Goal: Task Accomplishment & Management: Use online tool/utility

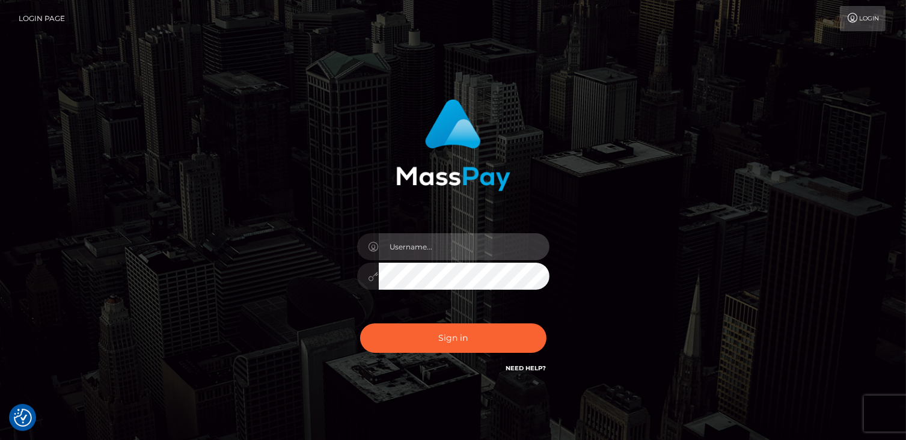
type input "catalinad"
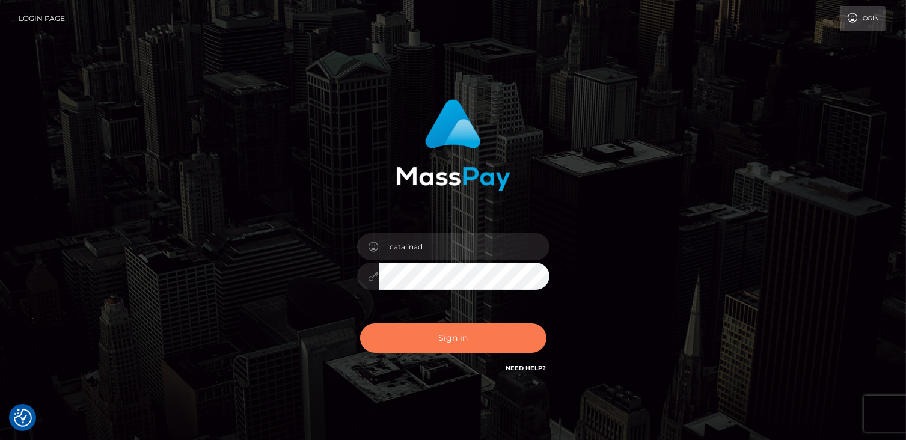
drag, startPoint x: 0, startPoint y: 0, endPoint x: 490, endPoint y: 343, distance: 598.2
click at [490, 343] on button "Sign in" at bounding box center [453, 338] width 186 height 29
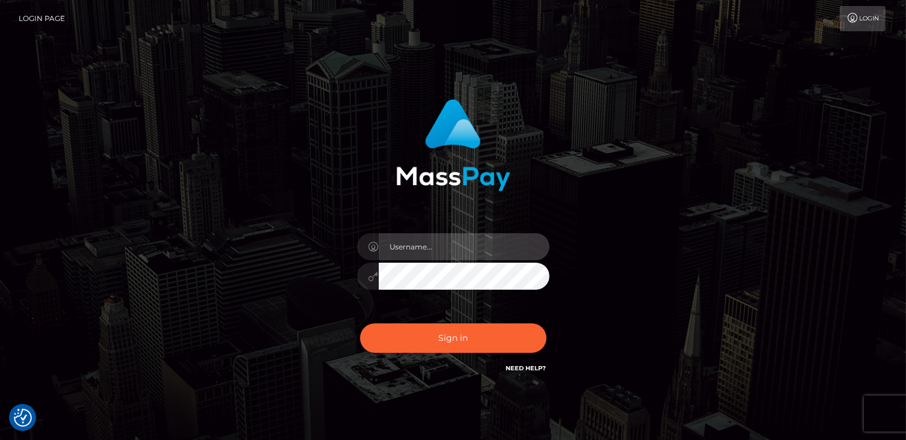
type input "catalinad"
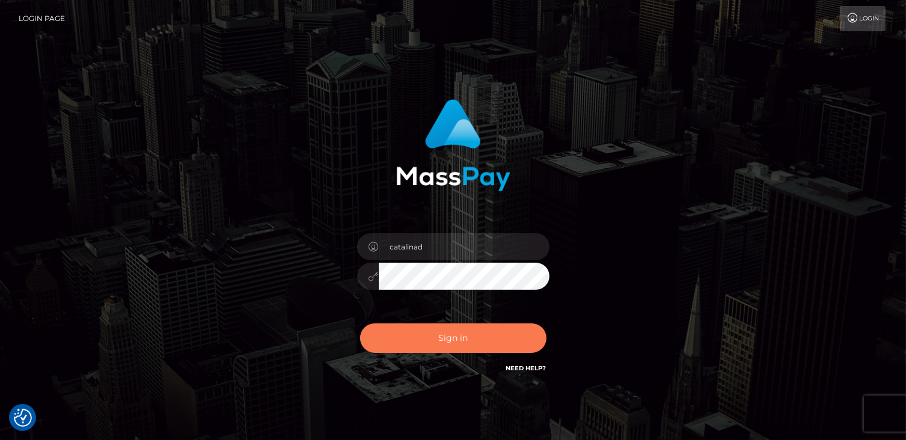
click at [490, 343] on button "Sign in" at bounding box center [453, 338] width 186 height 29
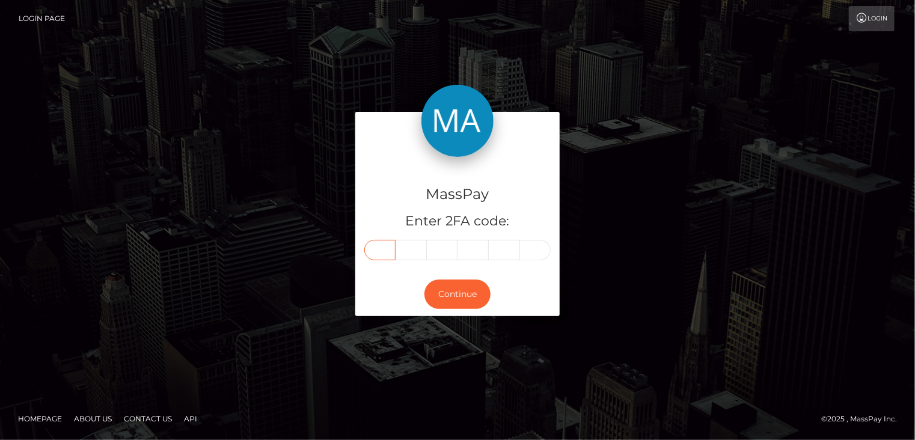
click at [380, 252] on input "text" at bounding box center [379, 250] width 31 height 20
type input "9"
type input "1"
type input "9"
type input "0"
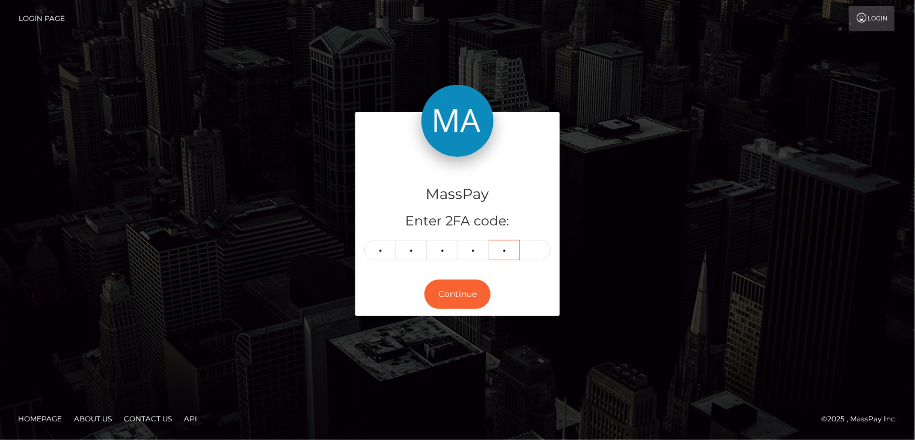
type input "8"
type input "4"
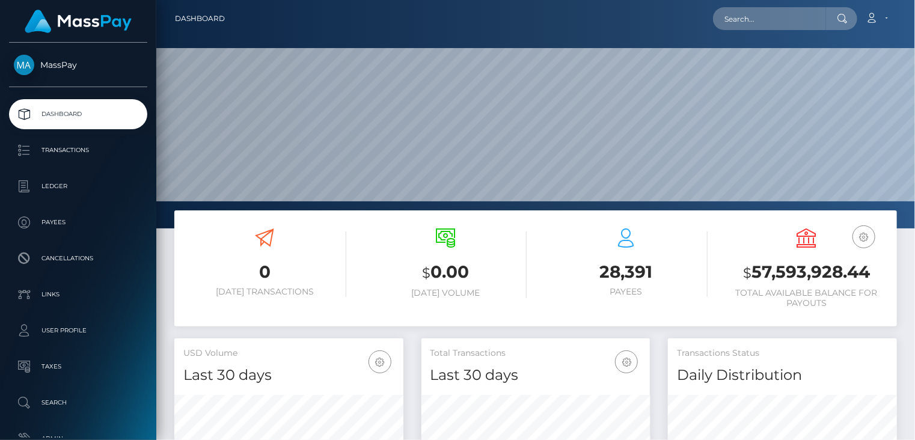
scroll to position [213, 229]
paste input "sagm0129@gmail.com"
type input "sagm0129@gmail.com"
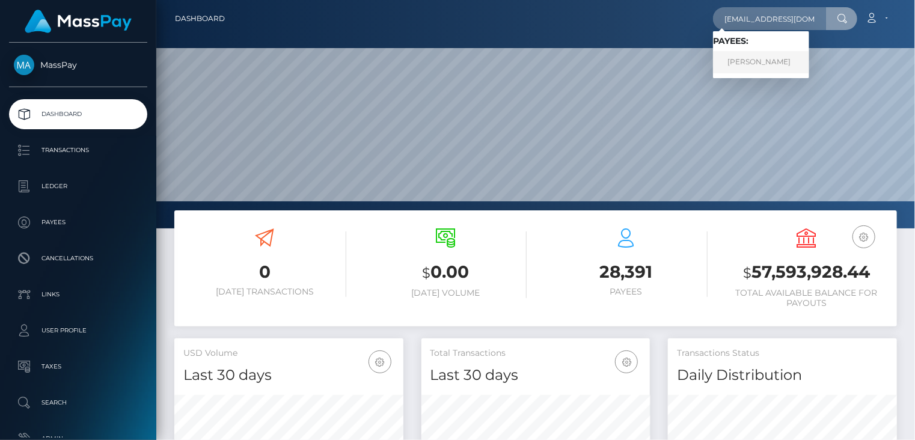
click at [761, 68] on link "Miriam Gomez" at bounding box center [761, 62] width 96 height 22
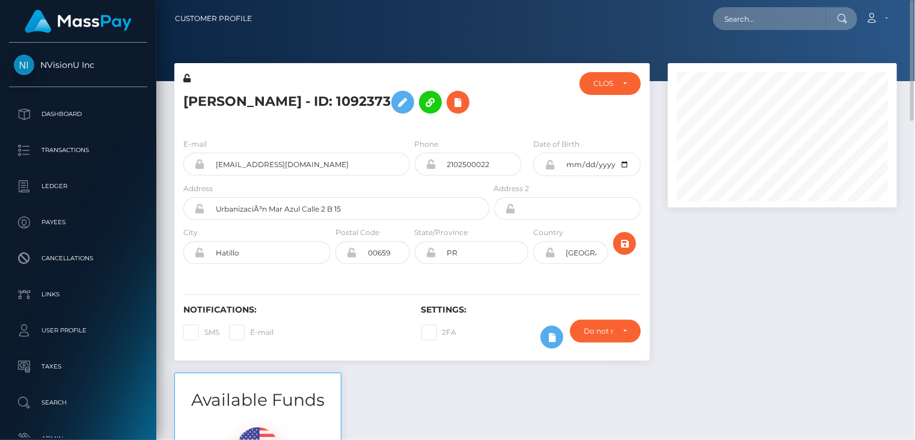
click at [275, 98] on h5 "Miriam Gomez - ID: 1092373" at bounding box center [333, 102] width 300 height 35
copy h5 "Miriam Gomez - ID: 1092373"
paste input "playfame-2113217048"
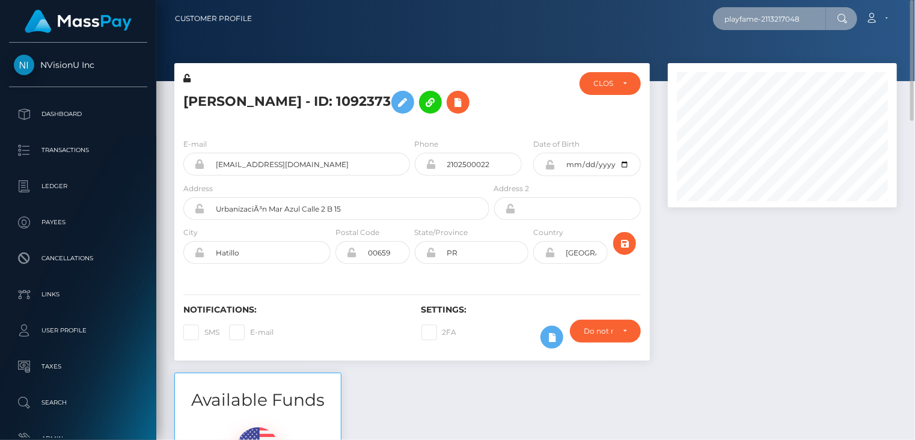
type input "playfame-2113217048"
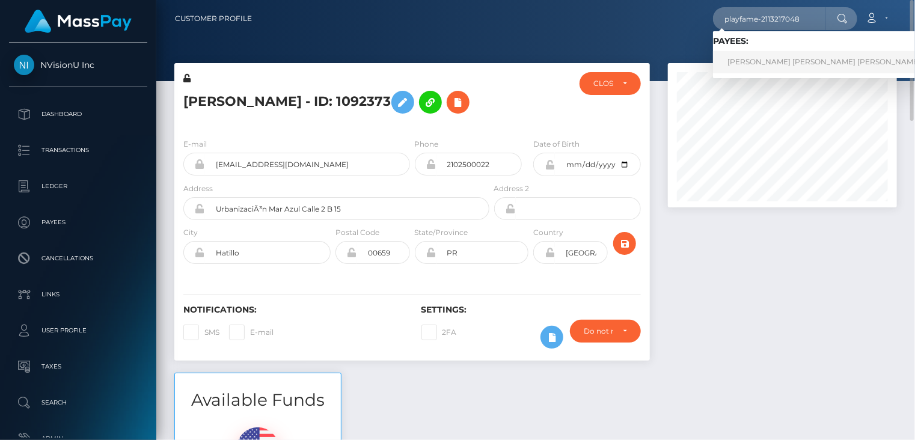
click at [753, 64] on link "ROBERT ALAN JR PEETS" at bounding box center [824, 62] width 222 height 22
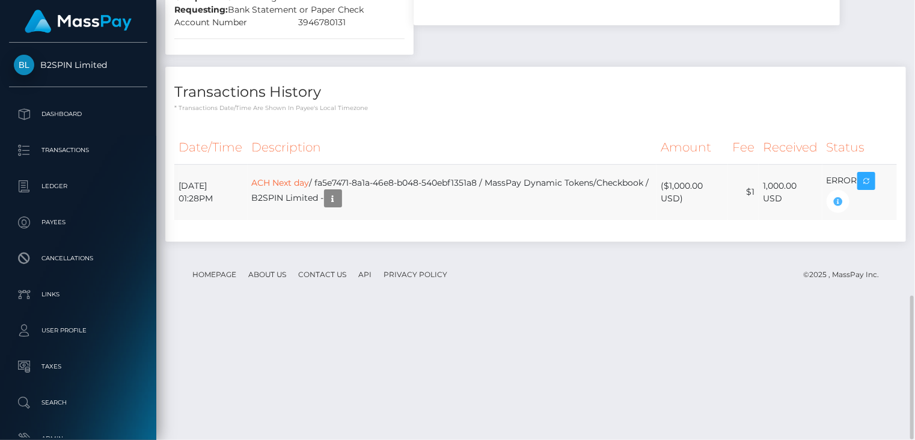
scroll to position [144, 229]
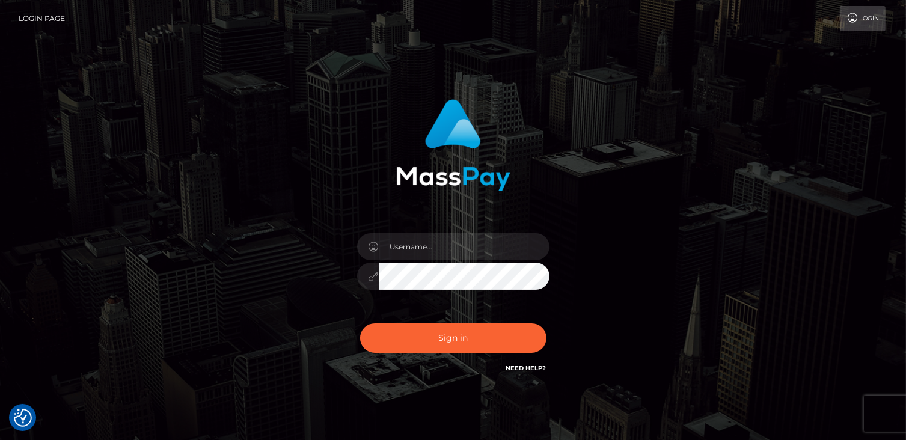
checkbox input "true"
type input "catalinad"
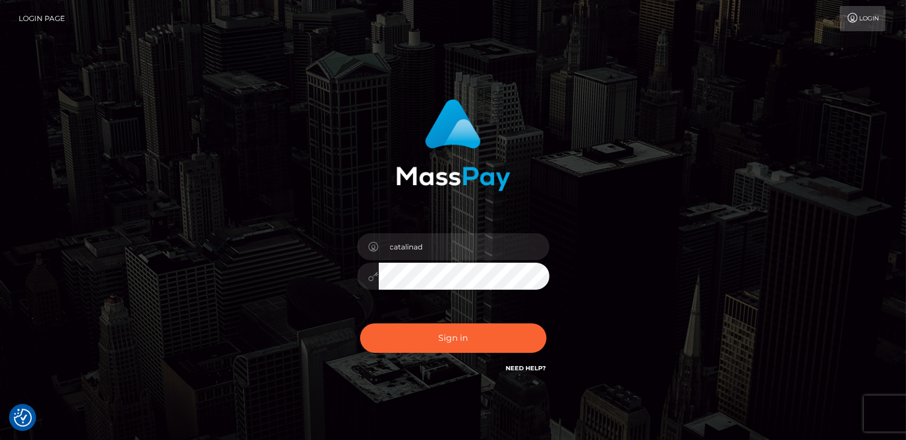
drag, startPoint x: 0, startPoint y: 0, endPoint x: 191, endPoint y: 221, distance: 292.1
click at [186, 222] on div "catalinad Sign in" at bounding box center [454, 243] width 686 height 306
click at [195, 246] on div "catalinad Sign in" at bounding box center [454, 243] width 686 height 306
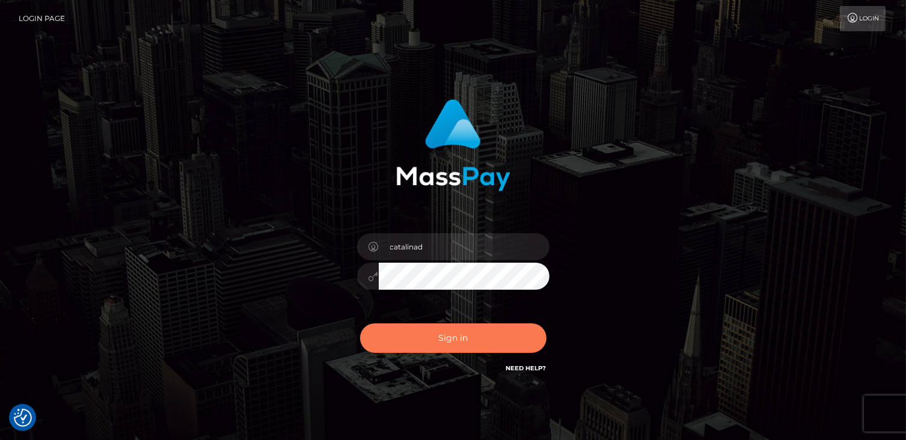
click at [433, 345] on button "Sign in" at bounding box center [453, 338] width 186 height 29
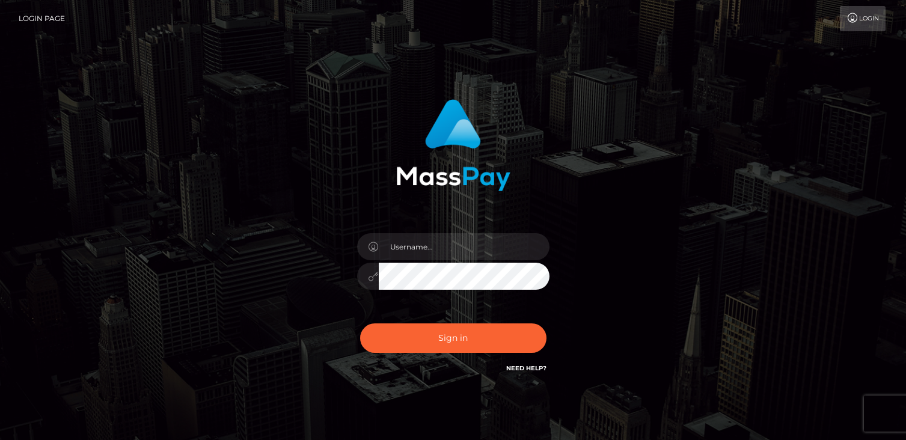
click at [473, 340] on button "Sign in" at bounding box center [453, 338] width 186 height 29
type input "catalinad"
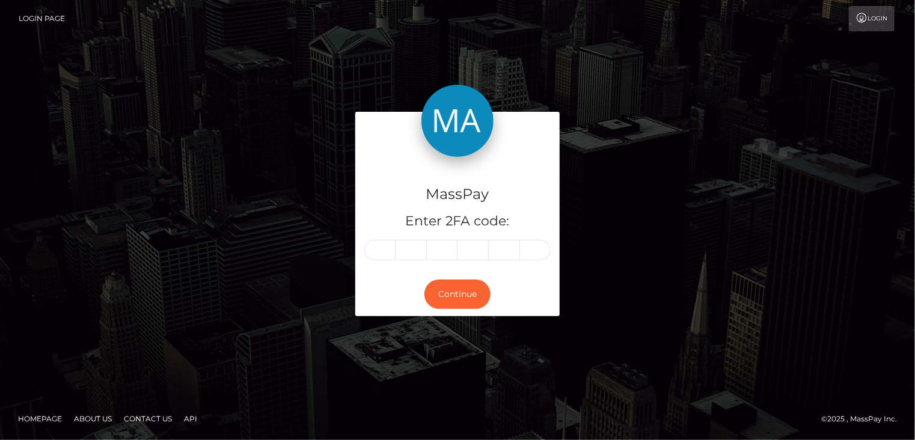
click at [374, 252] on input "text" at bounding box center [379, 250] width 31 height 20
click at [377, 248] on input "text" at bounding box center [379, 250] width 31 height 20
type input "0"
type input "4"
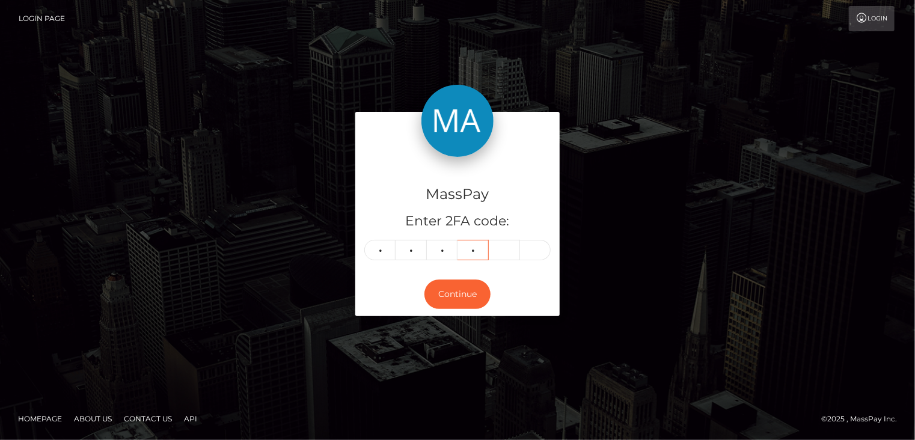
type input "0"
type input "4"
type input "2"
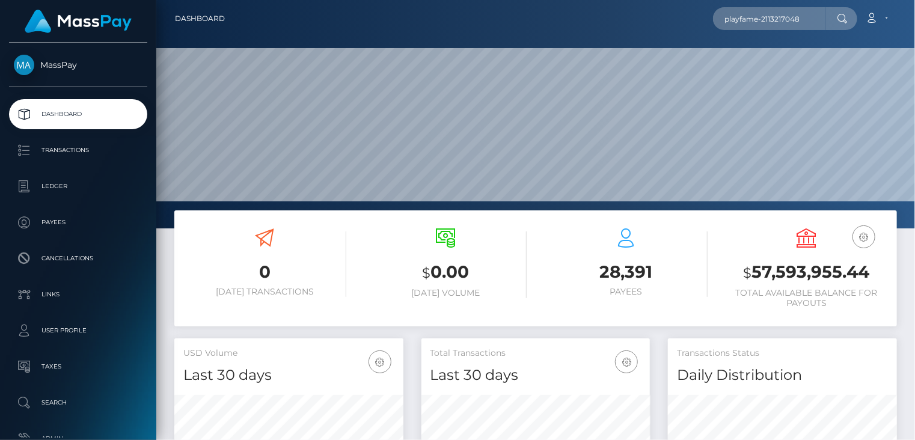
scroll to position [213, 229]
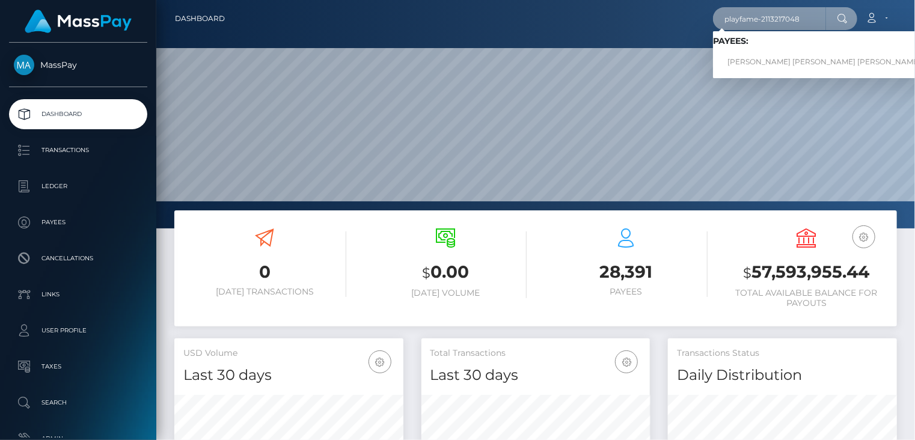
drag, startPoint x: 808, startPoint y: 22, endPoint x: 704, endPoint y: 25, distance: 104.1
click at [704, 25] on div "playfame-2113217048 Loading... Loading... Payees: [PERSON_NAME] [PERSON_NAME] […" at bounding box center [566, 18] width 662 height 25
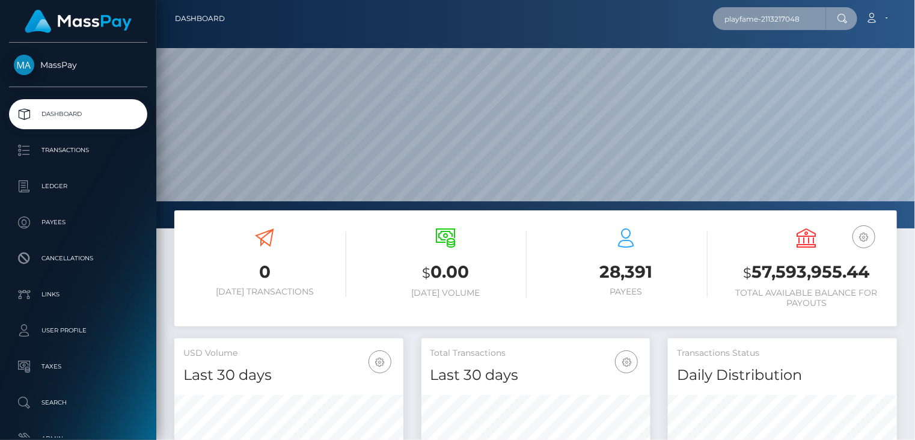
paste input "oact_tj8m311ub6Lk"
type input "poact_tj8m311ub6Lk"
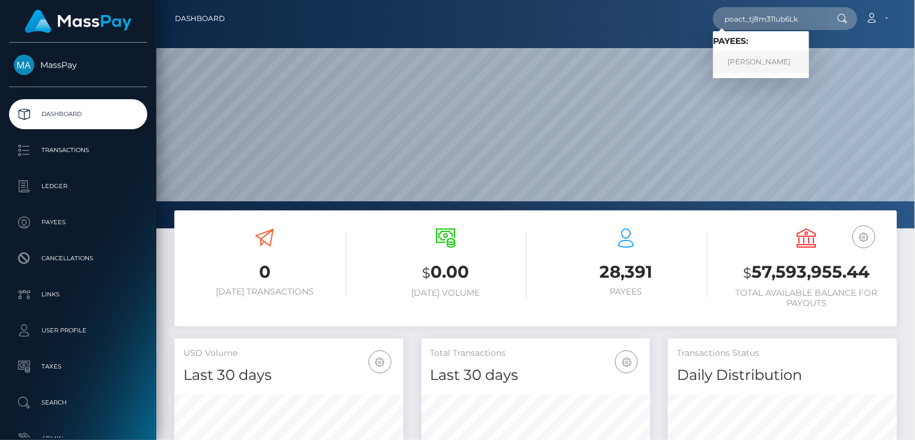
click at [745, 60] on link "Sherif Elsayed" at bounding box center [761, 62] width 96 height 22
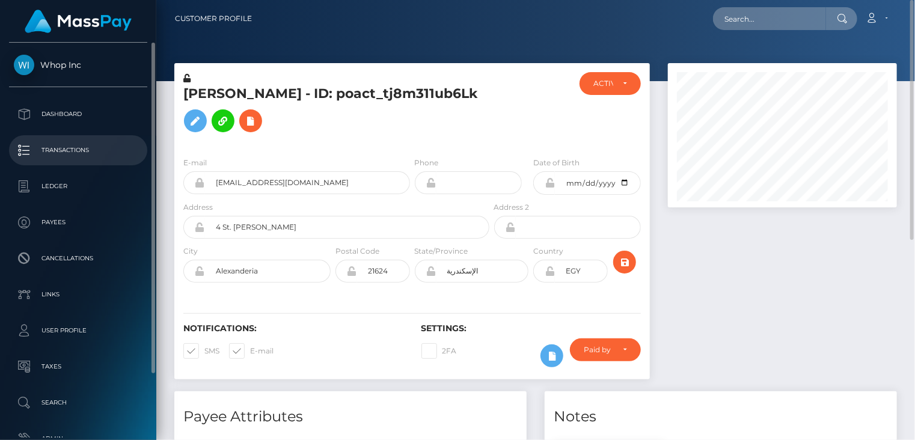
scroll to position [144, 229]
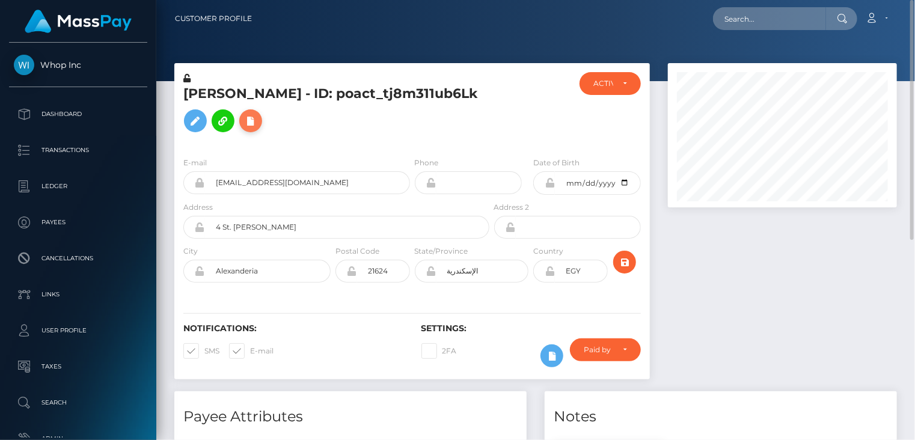
click at [255, 123] on icon at bounding box center [251, 121] width 14 height 15
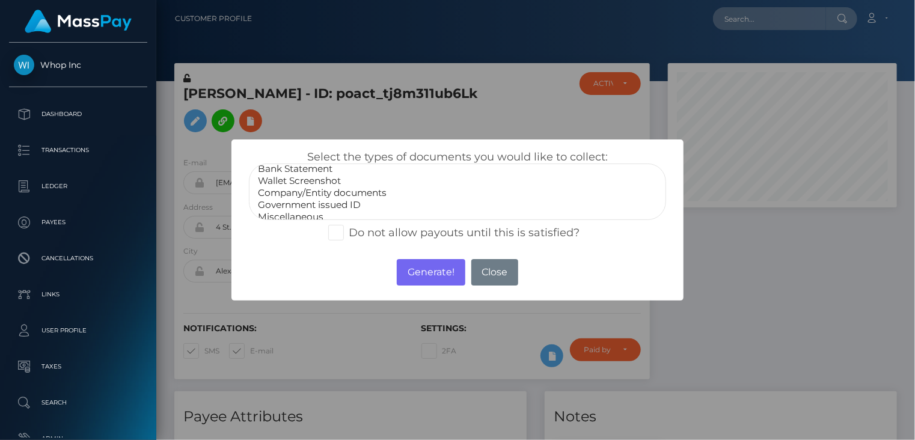
scroll to position [24, 0]
select select "Government issued ID"
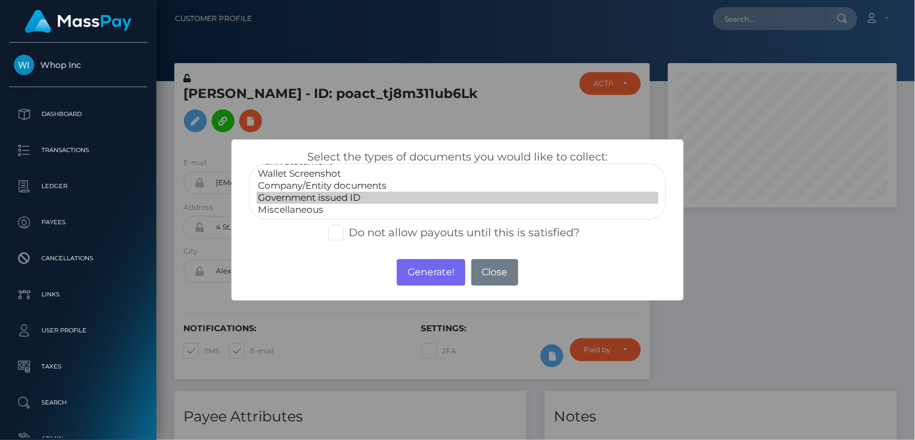
click at [298, 198] on option "Government issued ID" at bounding box center [458, 198] width 402 height 12
click at [419, 280] on button "Generate!" at bounding box center [431, 272] width 68 height 26
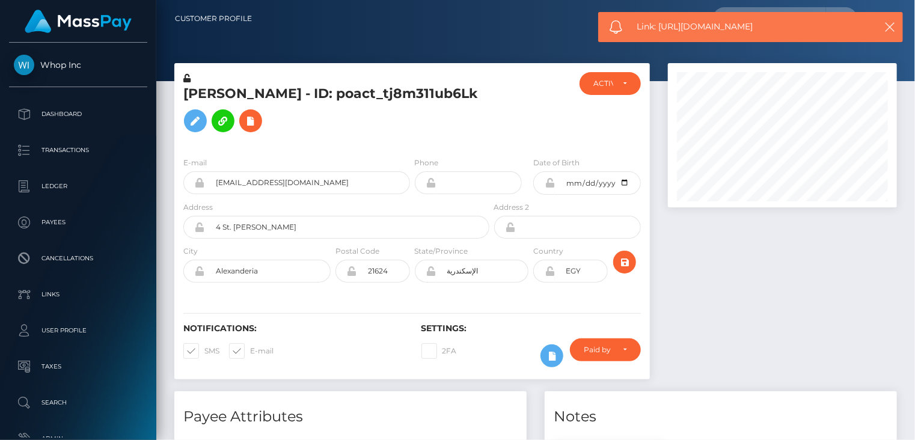
click at [713, 31] on span "Link: https://l.maspay.io/WkVGL" at bounding box center [751, 26] width 226 height 13
copy span "Link: https://l.maspay.io/WkVGL"
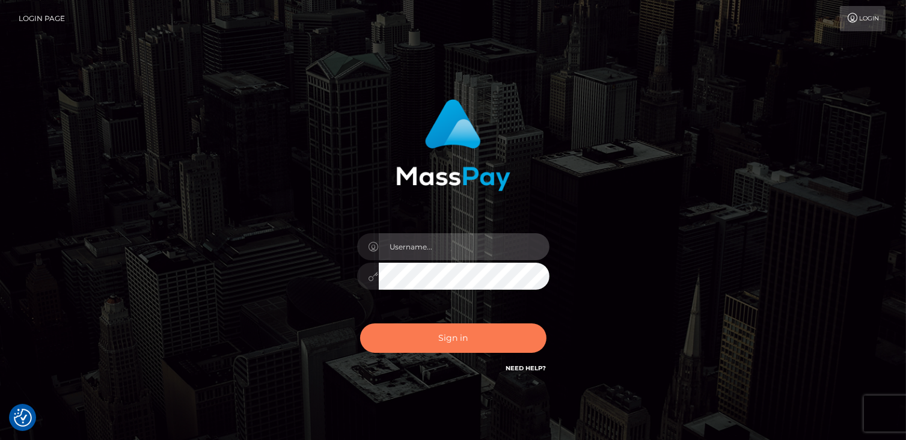
type input "catalinad"
click at [487, 333] on button "Sign in" at bounding box center [453, 338] width 186 height 29
type input "catalinad"
click at [459, 346] on button "Sign in" at bounding box center [453, 338] width 186 height 29
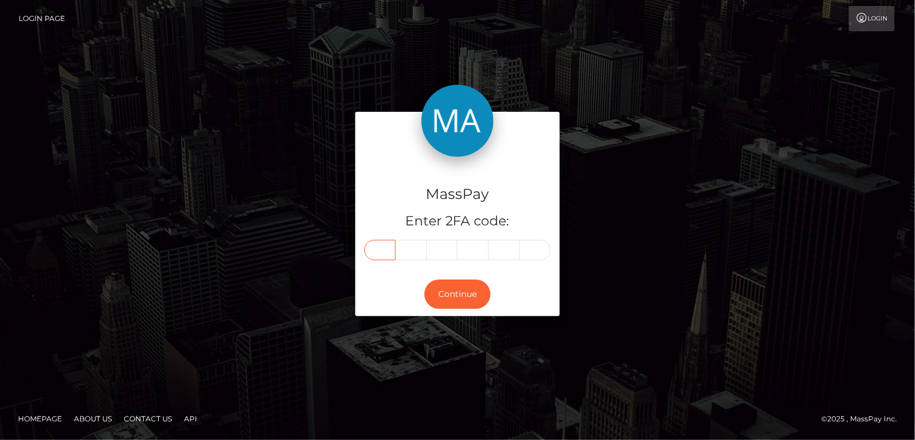
click at [379, 254] on input "text" at bounding box center [379, 250] width 31 height 20
click at [378, 250] on input "text" at bounding box center [379, 250] width 31 height 20
type input "7"
type input "1"
type input "9"
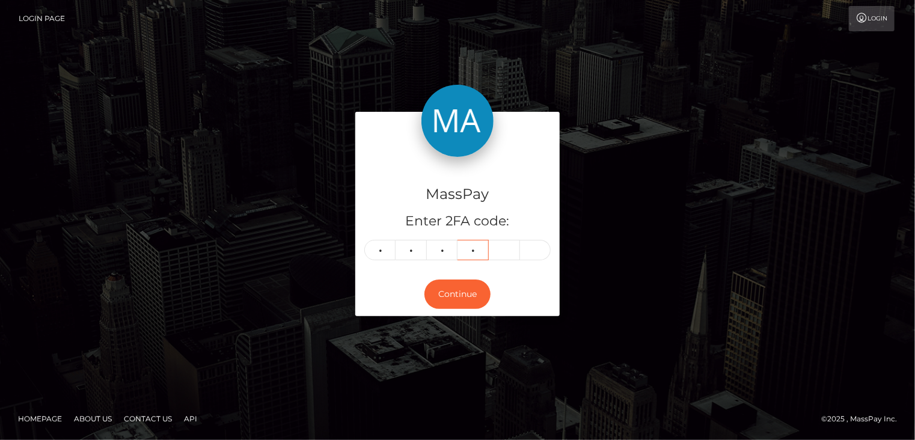
type input "3"
type input "2"
type input "7"
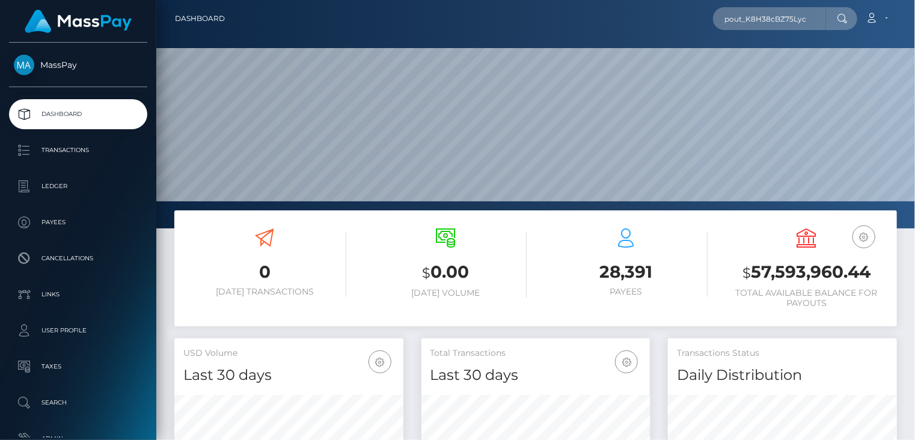
scroll to position [213, 229]
type input "pout_K8H38cBZ75Lyc"
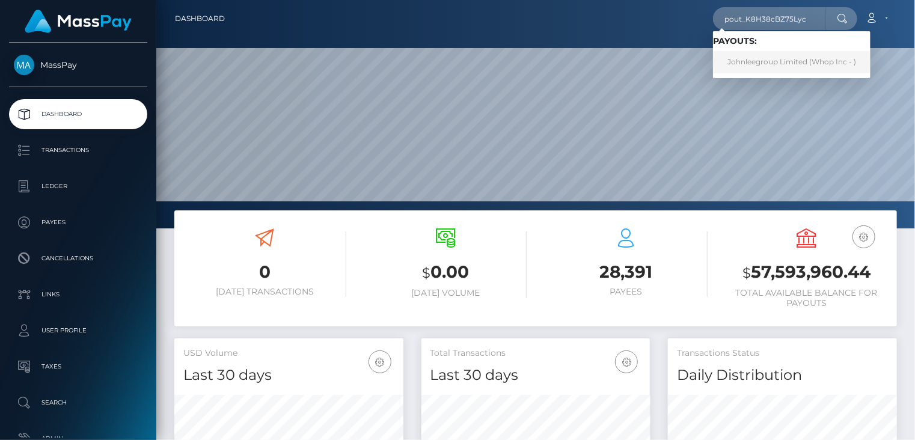
click at [764, 62] on link "Johnleegroup Limited (Whop Inc - )" at bounding box center [792, 62] width 158 height 22
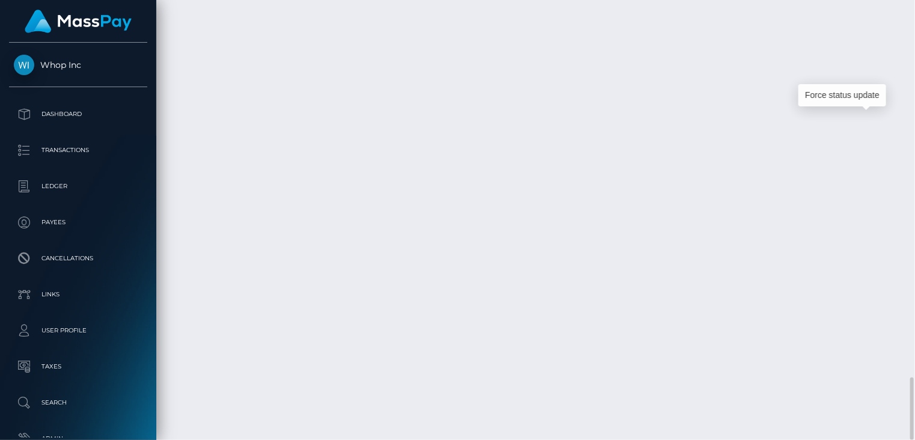
scroll to position [144, 229]
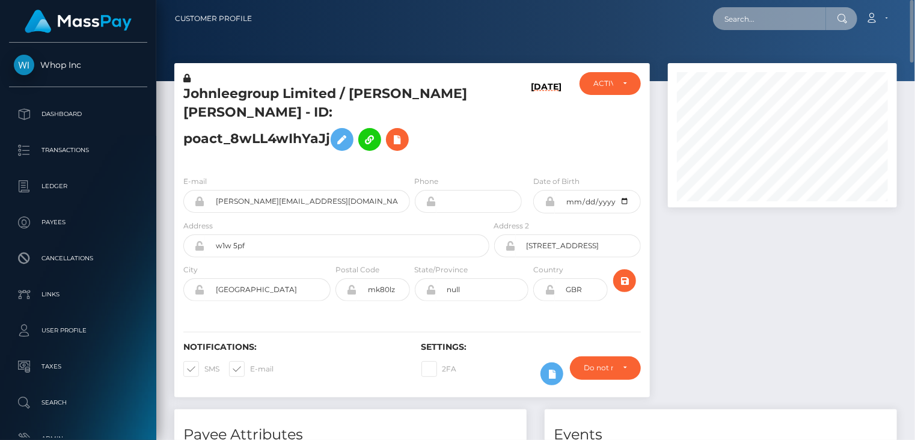
scroll to position [601308, 601224]
paste input "83a42a4f-7c8c-431e-a8cd-b9842b8a1015"
type input "83a42a4f-7c8c-431e-a8cd-b9842b8a1015"
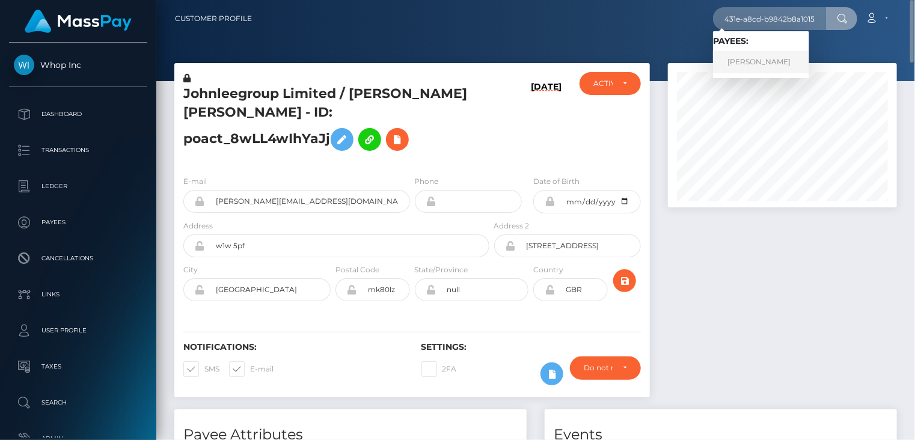
scroll to position [0, 0]
click at [754, 70] on link "Rita Fajardo" at bounding box center [761, 62] width 96 height 22
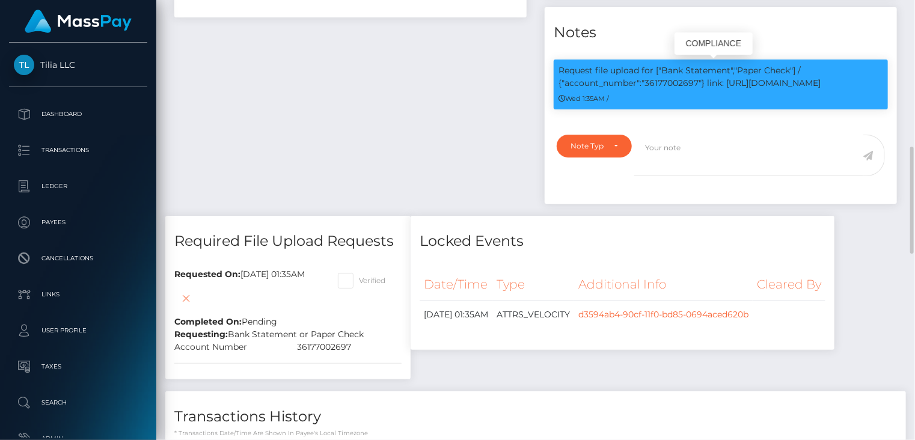
scroll to position [144, 229]
click at [680, 82] on p "Request file upload for ["Bank Statement","Paper Check"] / {"account_number":"3…" at bounding box center [721, 76] width 325 height 25
copy p "36177002697"
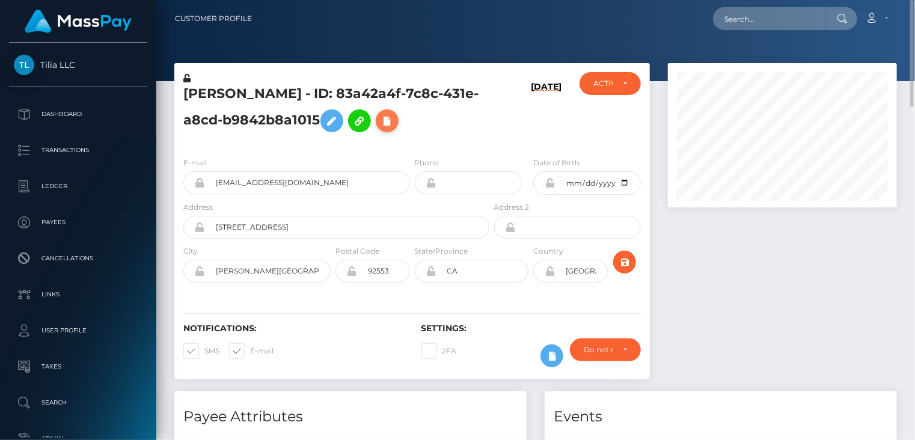
click at [380, 118] on icon at bounding box center [387, 121] width 14 height 15
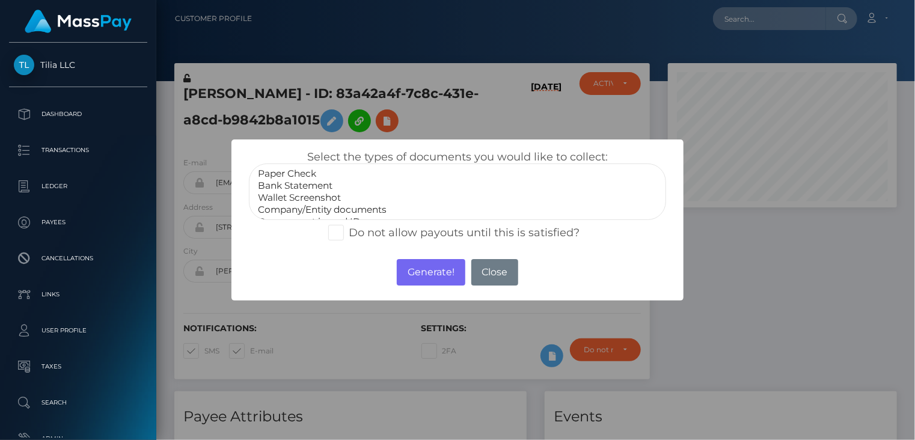
select select "Bank Statement"
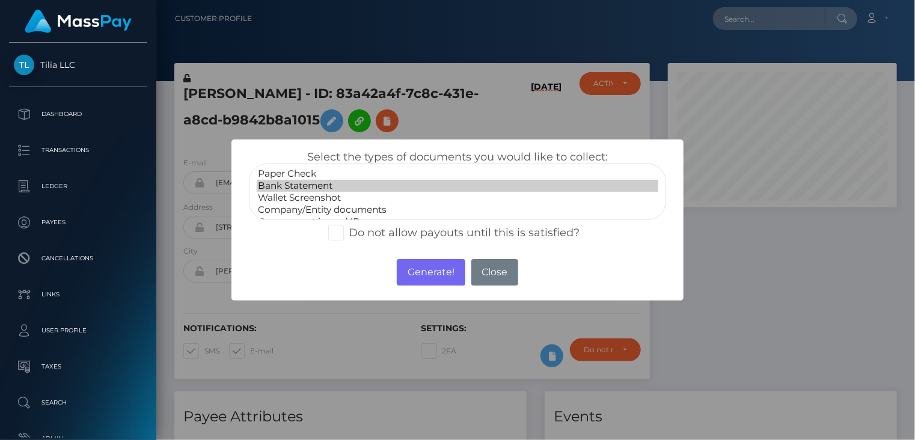
click at [322, 189] on option "Bank Statement" at bounding box center [458, 186] width 402 height 12
click at [407, 274] on button "Generate!" at bounding box center [431, 272] width 68 height 26
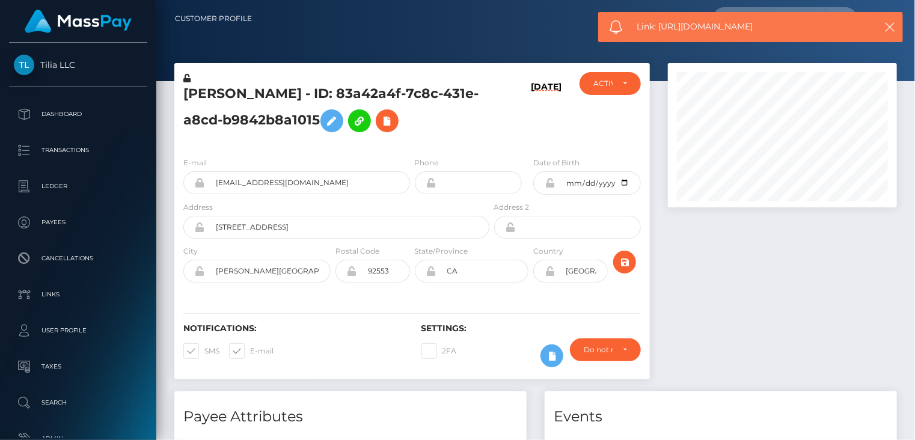
click at [725, 27] on span "Link: https://l.maspay.io/lkVJj" at bounding box center [751, 26] width 226 height 13
copy span "Link: https://l.maspay.io/lkVJj"
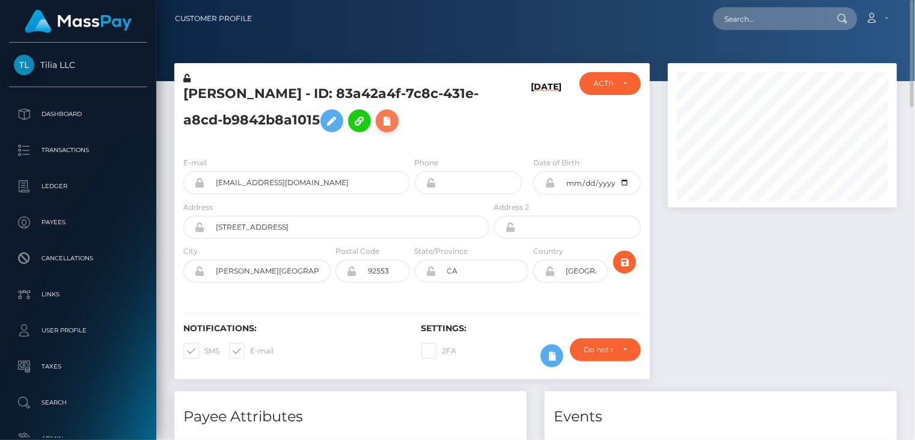
click at [380, 121] on icon at bounding box center [387, 121] width 14 height 15
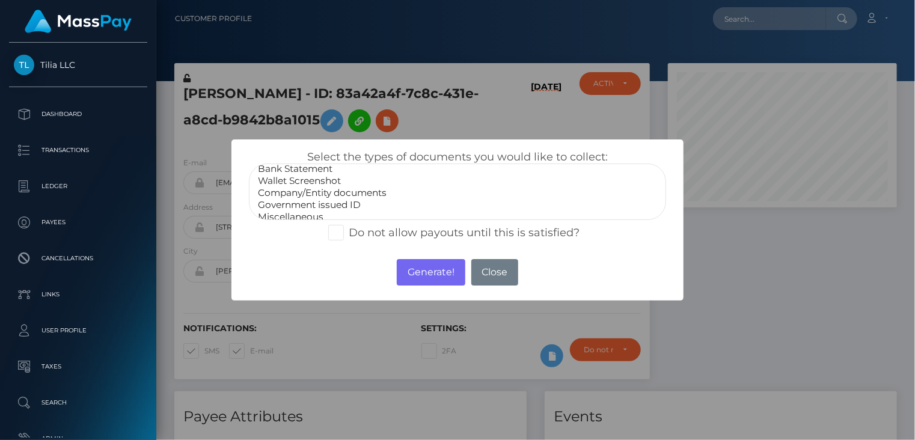
scroll to position [24, 0]
select select "Government issued ID"
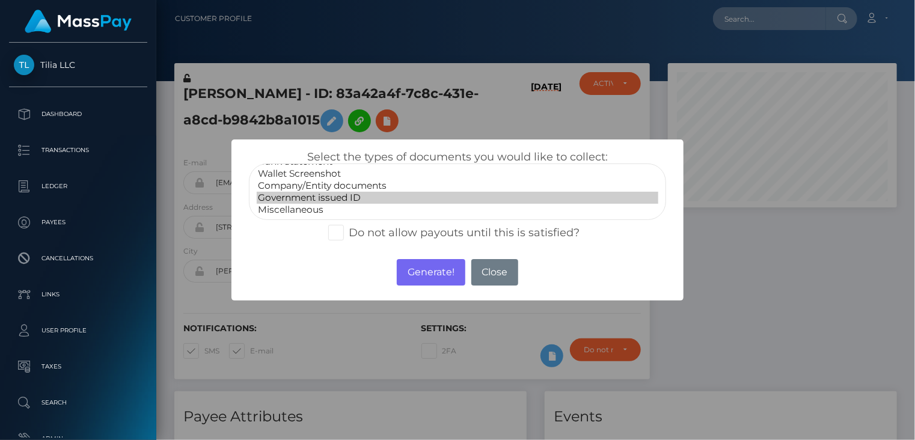
click at [308, 200] on option "Government issued ID" at bounding box center [458, 198] width 402 height 12
click at [438, 276] on button "Generate!" at bounding box center [431, 272] width 68 height 26
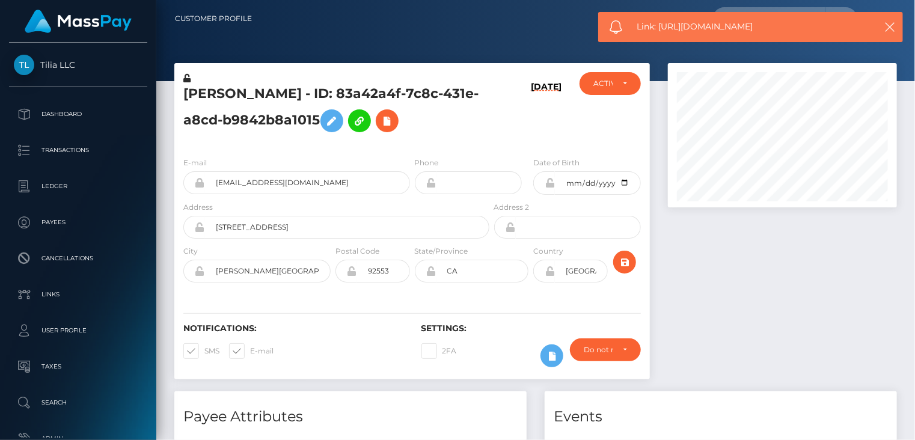
click at [712, 26] on span "Link: https://l.maspay.io/kkVKT" at bounding box center [751, 26] width 226 height 13
copy span "Link: https://l.maspay.io/kkVKT"
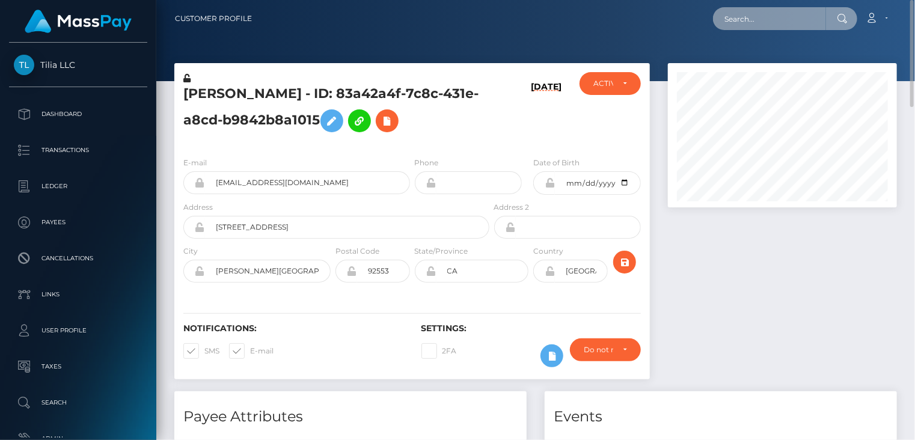
paste input "[EMAIL_ADDRESS][DOMAIN_NAME]"
type input "[EMAIL_ADDRESS][DOMAIN_NAME]"
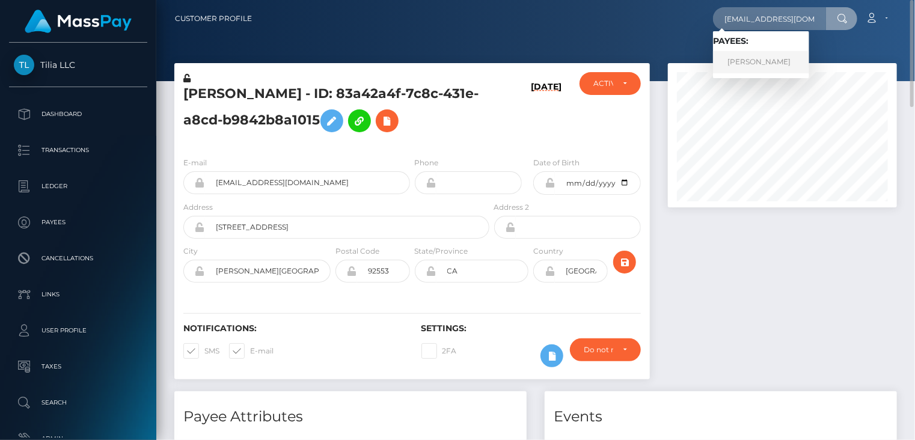
click at [758, 60] on link "Gati Julius" at bounding box center [761, 62] width 96 height 22
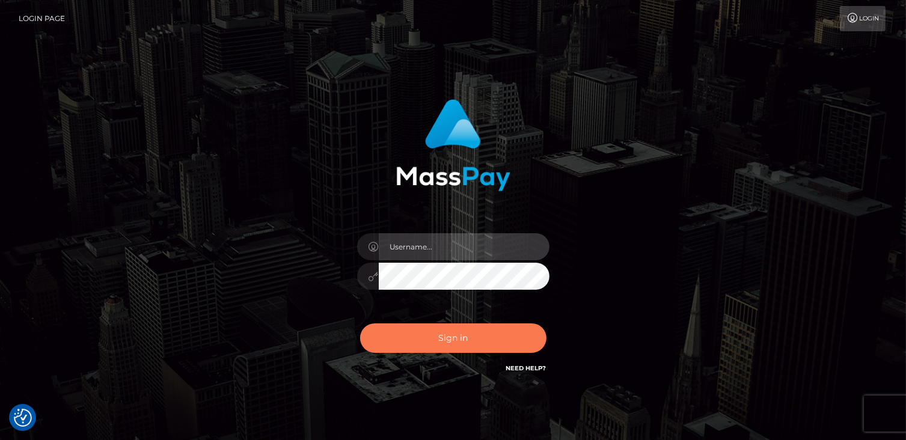
type input "catalinad"
click at [441, 336] on button "Sign in" at bounding box center [453, 338] width 186 height 29
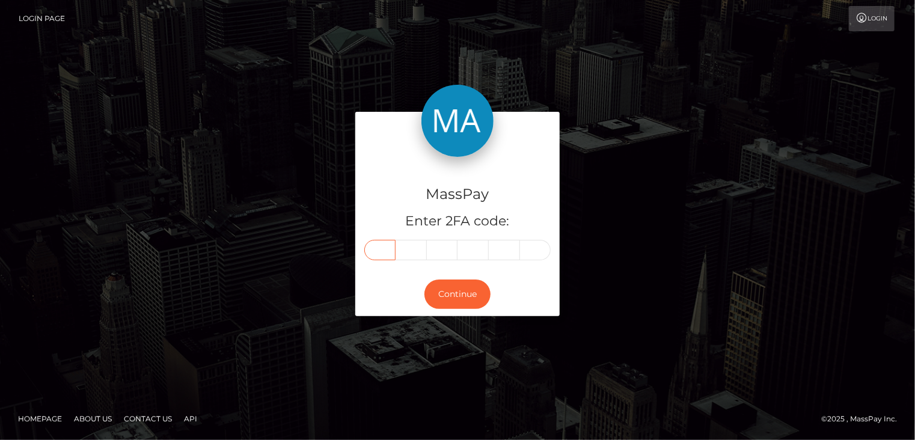
click at [385, 253] on input "text" at bounding box center [379, 250] width 31 height 20
type input "3"
type input "1"
type input "8"
type input "2"
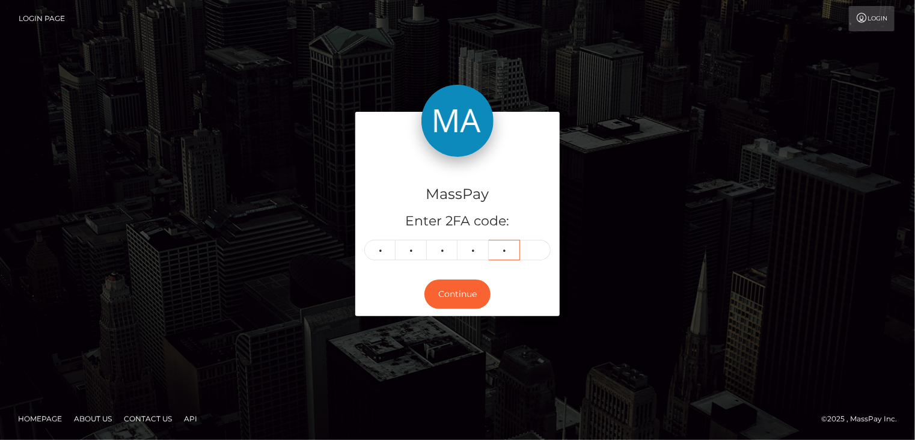
type input "7"
type input "0"
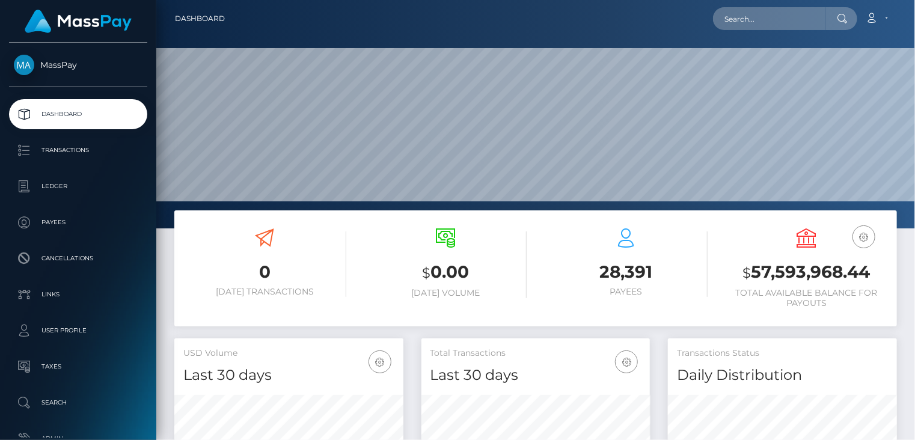
scroll to position [213, 229]
paste input "c254bc04-95de-11f0-bd85-0694aced620b"
type input "c254bc04-95de-11f0-bd85-0694aced620b"
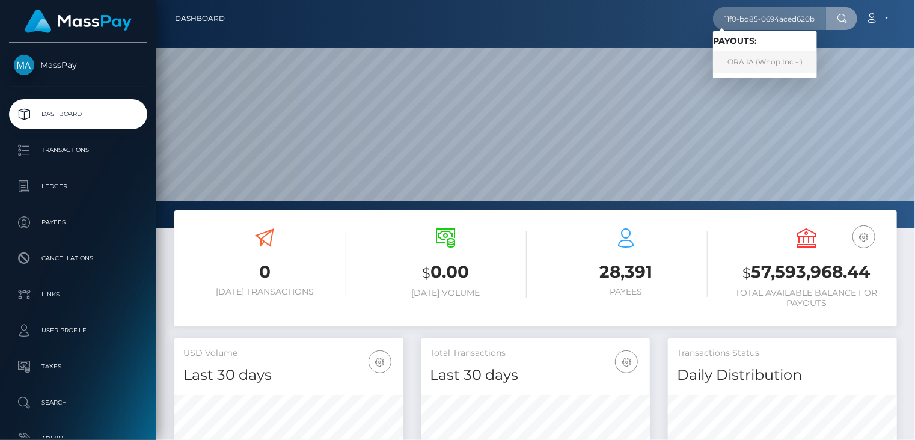
scroll to position [0, 0]
click at [746, 61] on link "ORA IA (Whop Inc - )" at bounding box center [765, 62] width 104 height 22
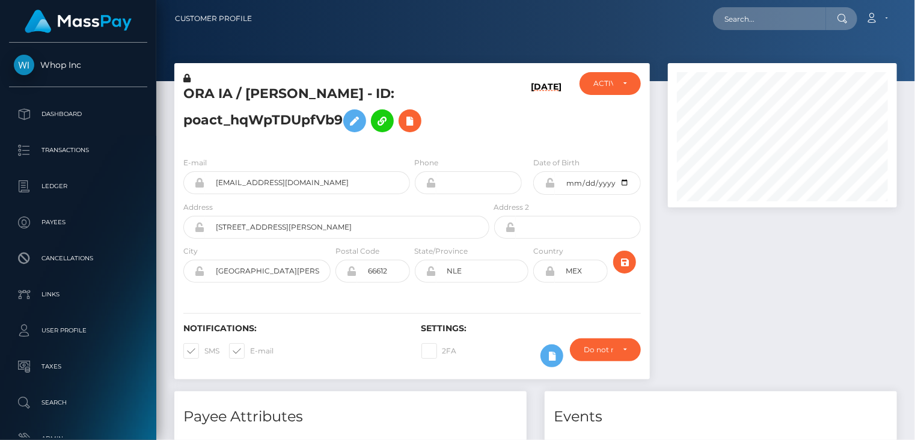
scroll to position [144, 229]
click at [268, 194] on input "[EMAIL_ADDRESS][DOMAIN_NAME]" at bounding box center [307, 182] width 205 height 23
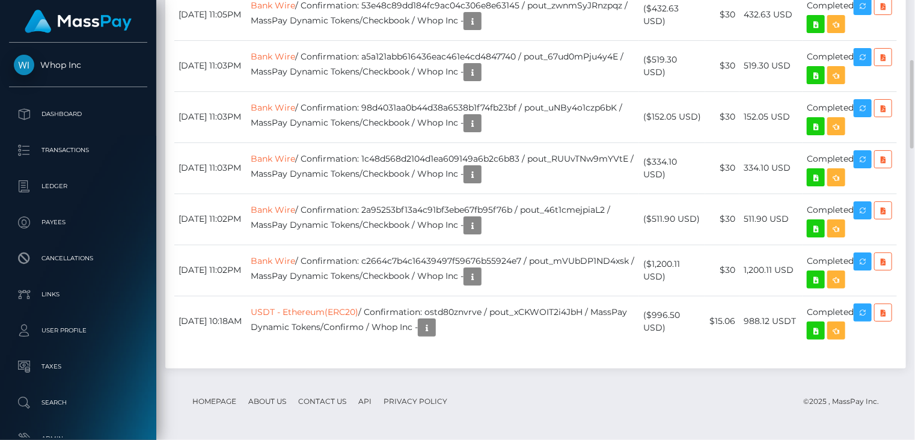
scroll to position [1204, 0]
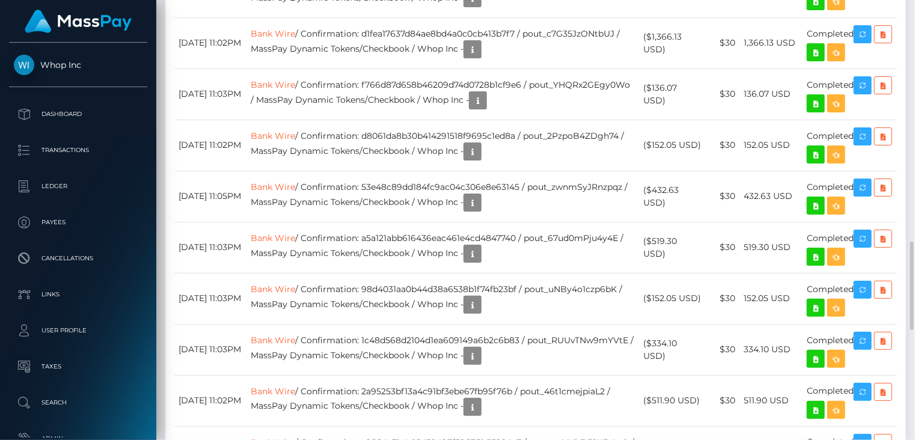
copy td "pout_3syjUhN9W9fNk"
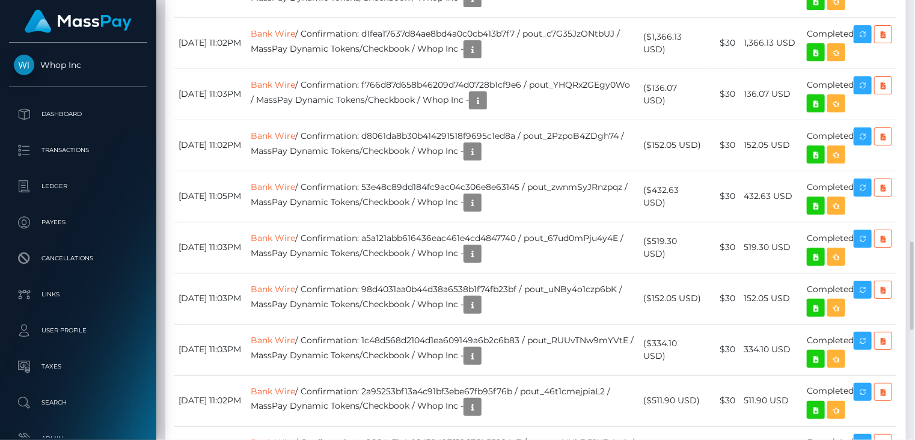
scroll to position [144, 229]
copy td "pout_iTvsHPbUhGWT2"
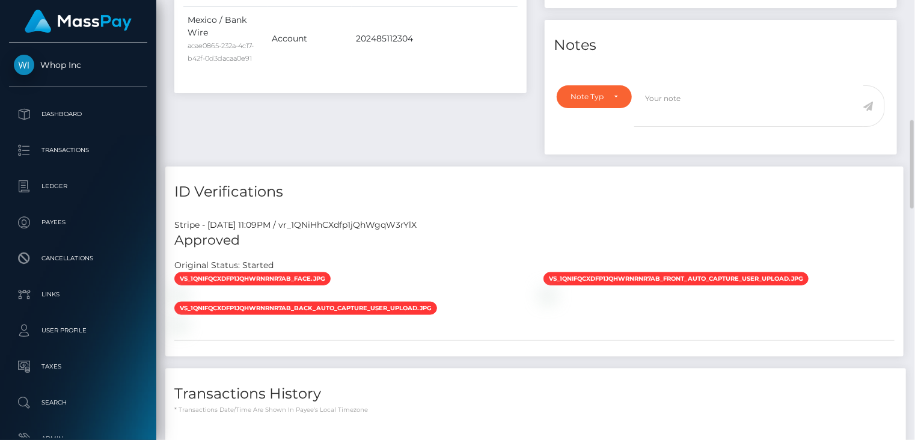
scroll to position [0, 0]
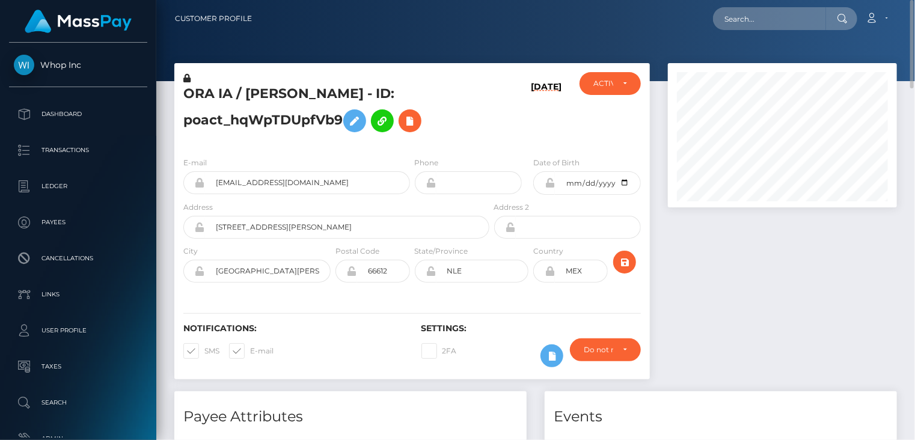
click at [284, 99] on h5 "ORA IA / BRAYAN JAVIER FRAUSTRO CANTU - ID: poact_hqWpTDUpfVb9" at bounding box center [333, 112] width 300 height 54
copy h5 "BRAYAN"
paste input "[EMAIL_ADDRESS][DOMAIN_NAME]"
type input "[EMAIL_ADDRESS][DOMAIN_NAME]"
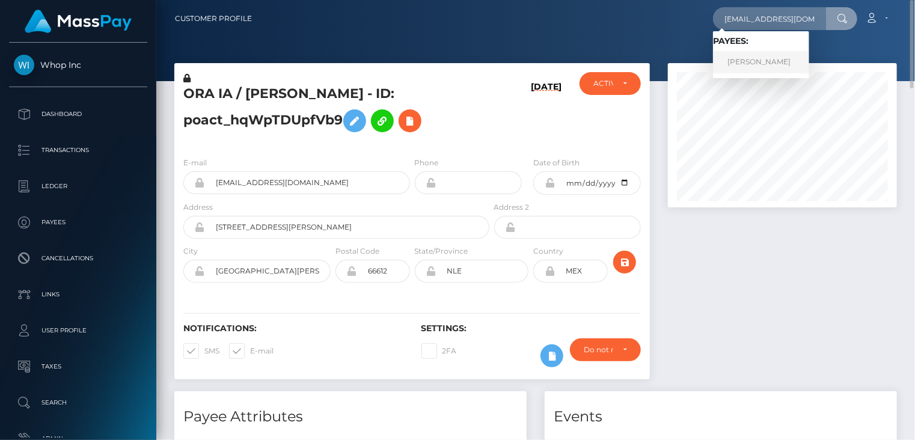
click at [776, 60] on link "Gati Julius" at bounding box center [761, 62] width 96 height 22
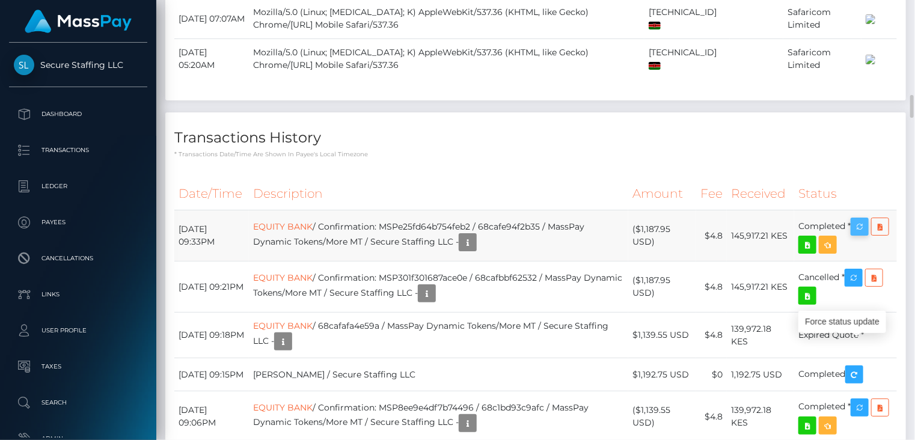
scroll to position [144, 229]
click at [867, 235] on icon "button" at bounding box center [860, 227] width 14 height 15
click at [475, 250] on icon "button" at bounding box center [468, 242] width 14 height 15
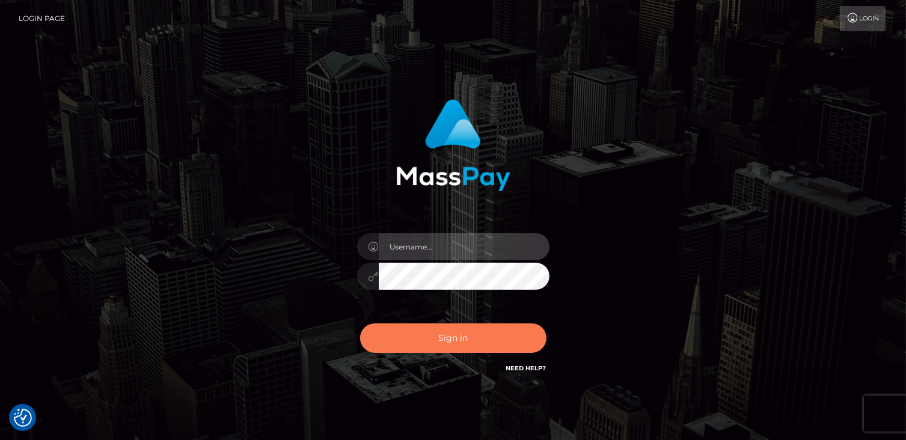
type input "catalinad"
click at [452, 344] on button "Sign in" at bounding box center [453, 338] width 186 height 29
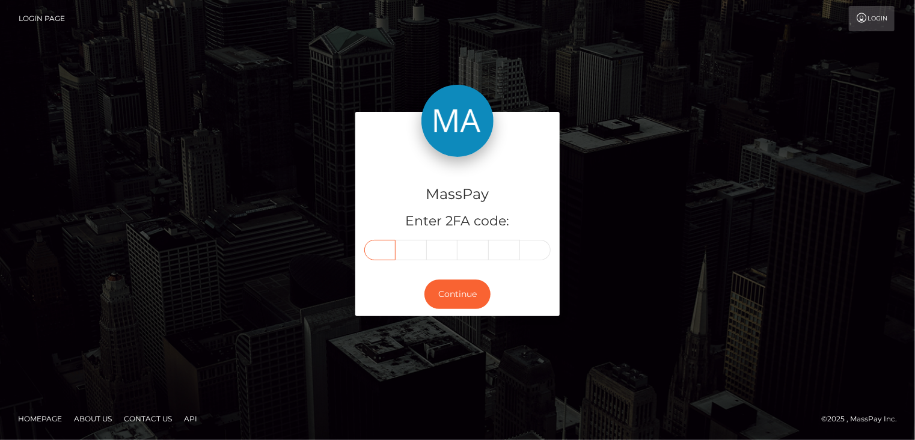
click at [385, 245] on input "text" at bounding box center [379, 250] width 31 height 20
type input "6"
type input "2"
type input "5"
type input "7"
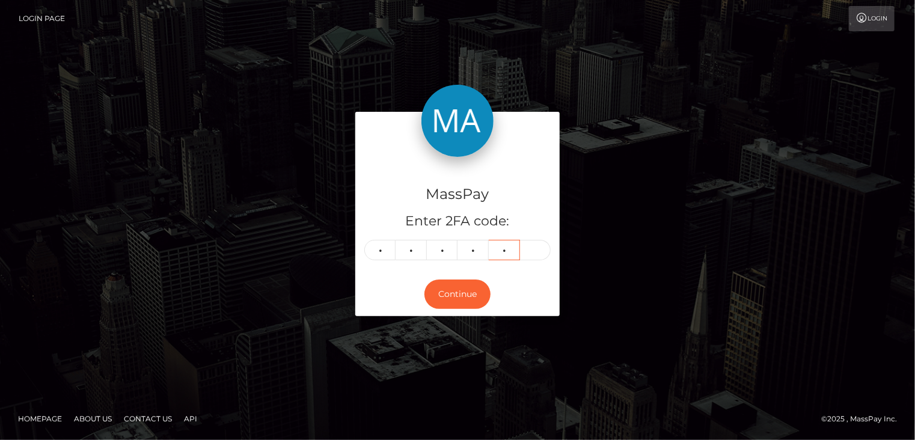
type input "1"
type input "6"
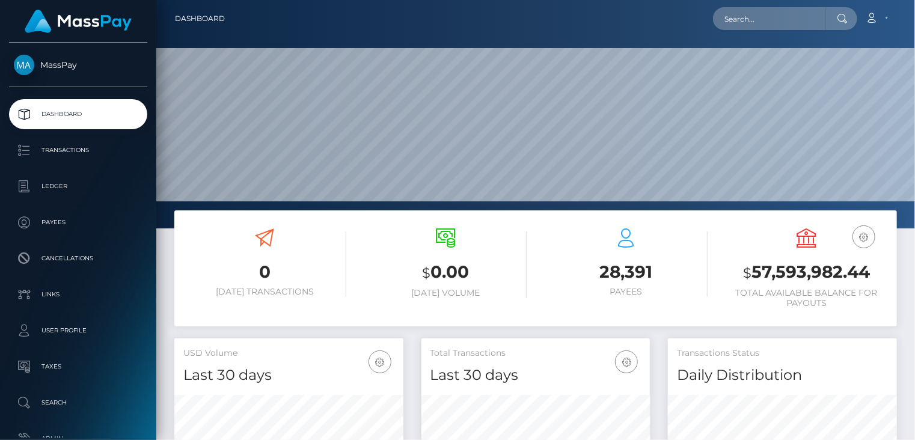
scroll to position [213, 229]
paste input "8aaac1cd-9771-11f0-bd85-0694aced620b"
type input "8aaac1cd-9771-11f0-bd85-0694aced620b"
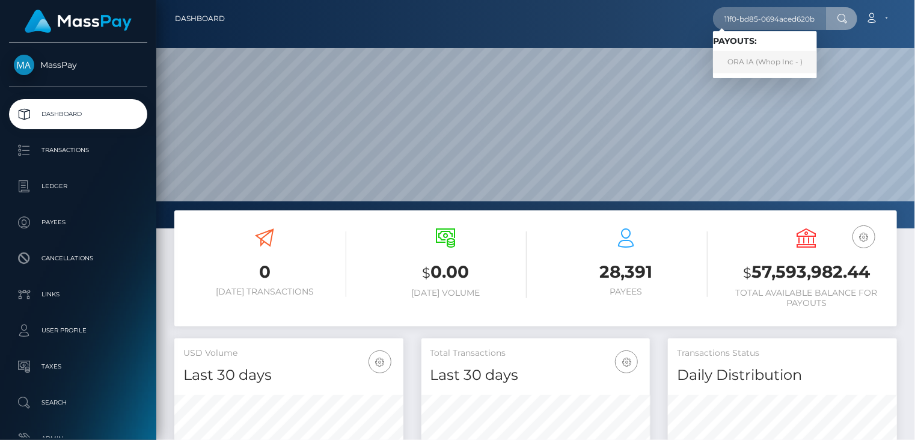
scroll to position [0, 0]
click at [741, 65] on link "ORA IA (Whop Inc - )" at bounding box center [765, 62] width 104 height 22
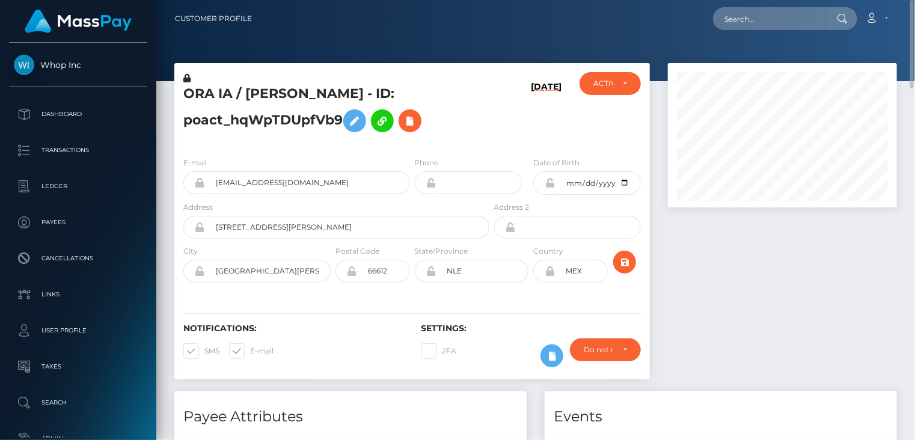
drag, startPoint x: 245, startPoint y: 120, endPoint x: 422, endPoint y: 127, distance: 177.0
click at [422, 127] on h5 "ORA IA / BRAYAN JAVIER FRAUSTRO CANTU - ID: poact_hqWpTDUpfVb9" at bounding box center [333, 112] width 300 height 54
click at [307, 138] on h5 "ORA IA / BRAYAN JAVIER FRAUSTRO CANTU - ID: poact_hqWpTDUpfVb9" at bounding box center [333, 112] width 300 height 54
click at [291, 120] on h5 "ORA IA / BRAYAN JAVIER FRAUSTRO CANTU - ID: poact_hqWpTDUpfVb9" at bounding box center [333, 112] width 300 height 54
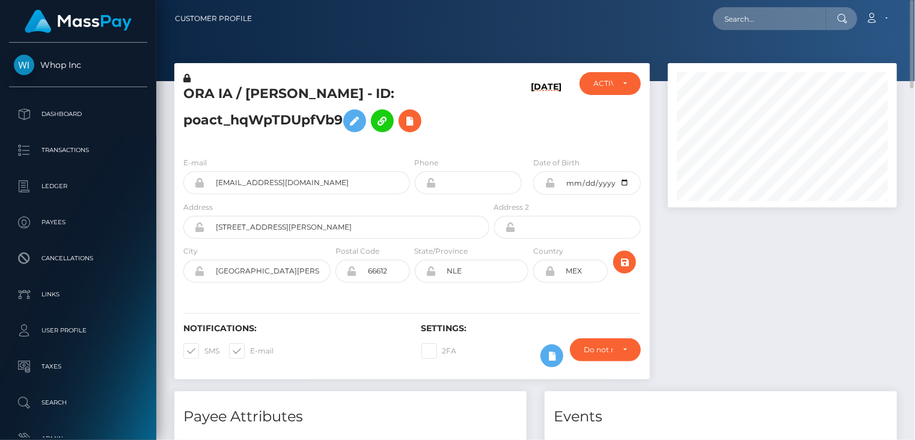
copy h5 "poact_hqWpTDUpfVb9"
drag, startPoint x: 233, startPoint y: 90, endPoint x: 187, endPoint y: 95, distance: 46.6
click at [187, 95] on h5 "ORA IA / BRAYAN JAVIER FRAUSTRO CANTU - ID: poact_hqWpTDUpfVb9" at bounding box center [333, 112] width 300 height 54
copy h5 "ORA IA"
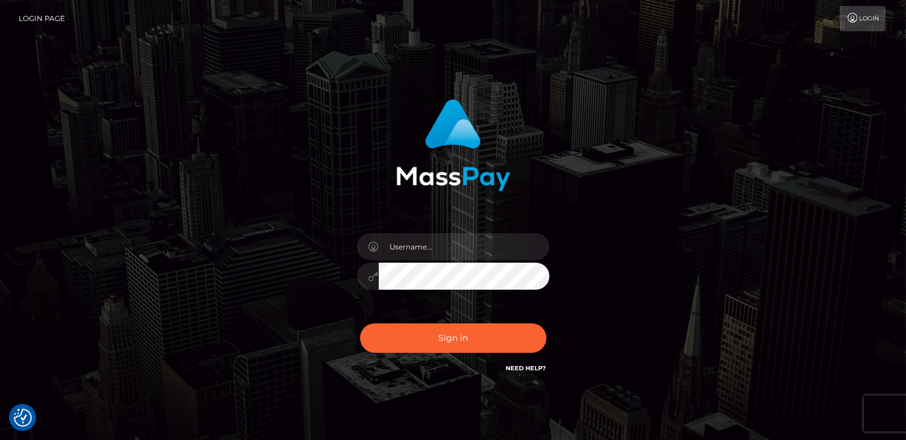
checkbox input "true"
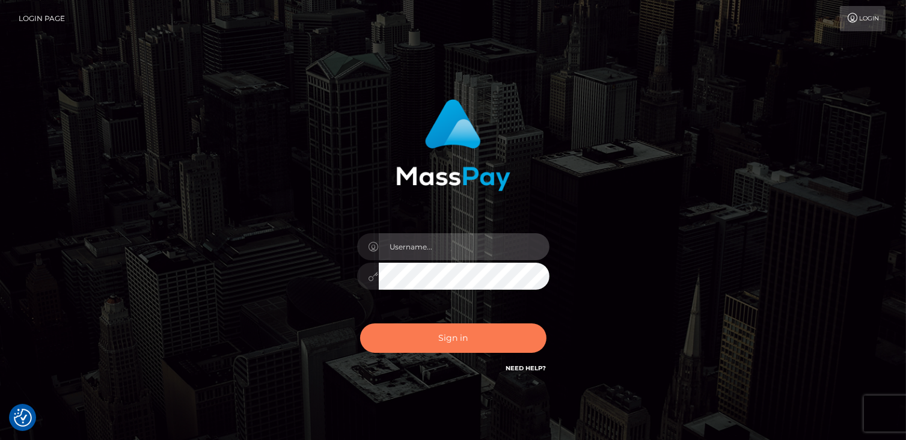
type input "catalinad"
click at [416, 331] on button "Sign in" at bounding box center [453, 338] width 186 height 29
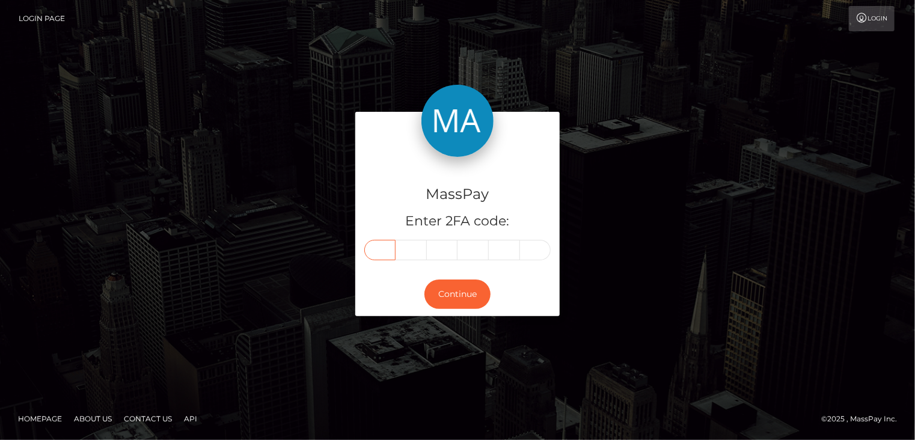
click at [388, 249] on input "text" at bounding box center [379, 250] width 31 height 20
type input "3"
type input "2"
type input "5"
type input "7"
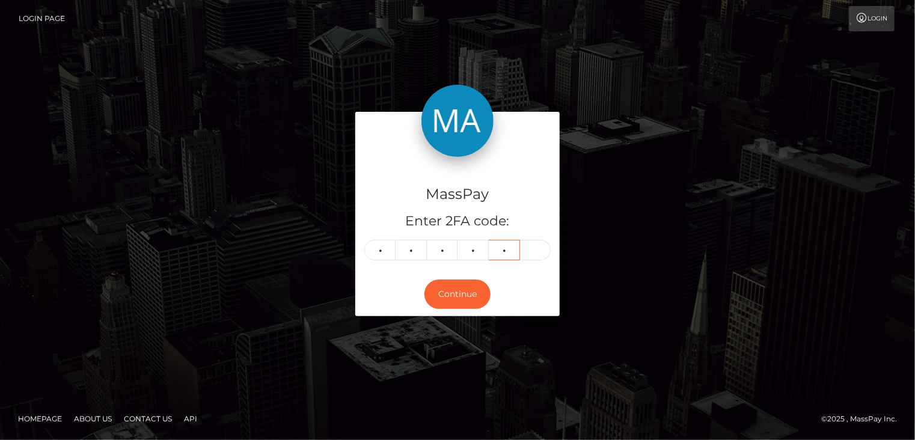
type input "4"
type input "2"
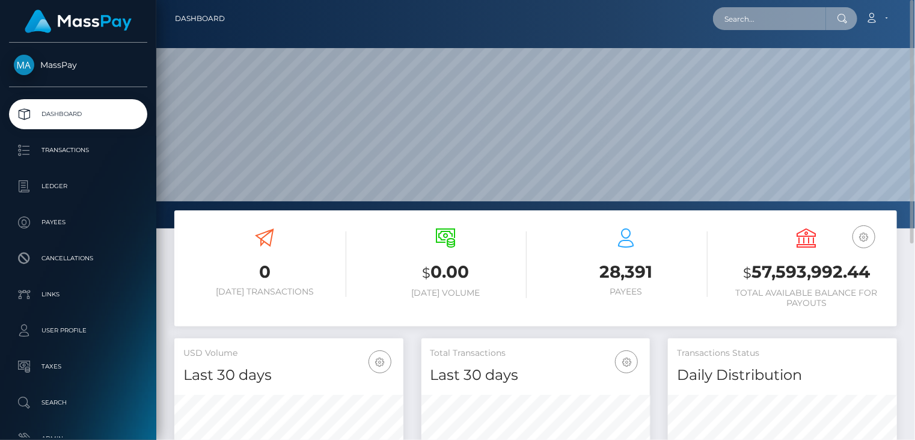
paste input "pout_pWMgpJs7RWkp9"
type input "pout_pWMgpJs7RWkp9"
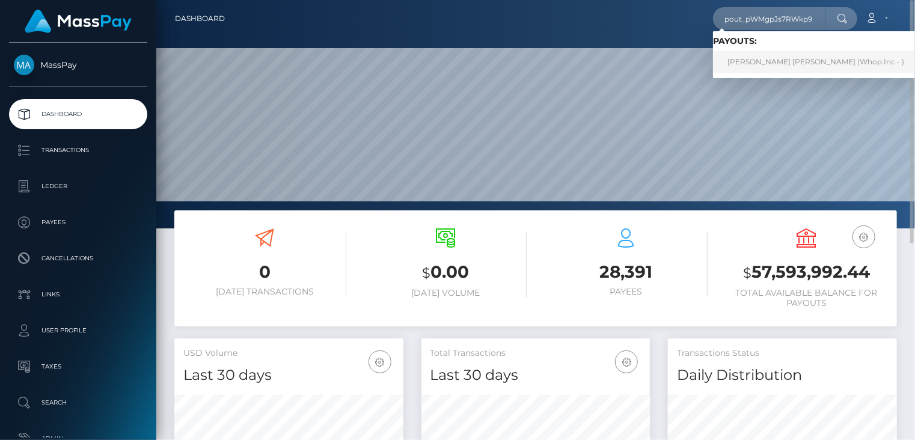
click at [770, 67] on link "[PERSON_NAME] [PERSON_NAME] (Whop Inc - )" at bounding box center [816, 62] width 206 height 22
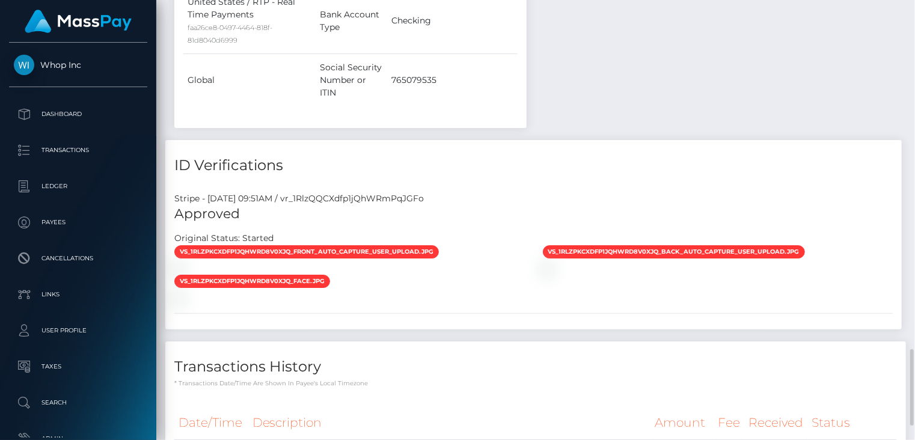
scroll to position [144, 229]
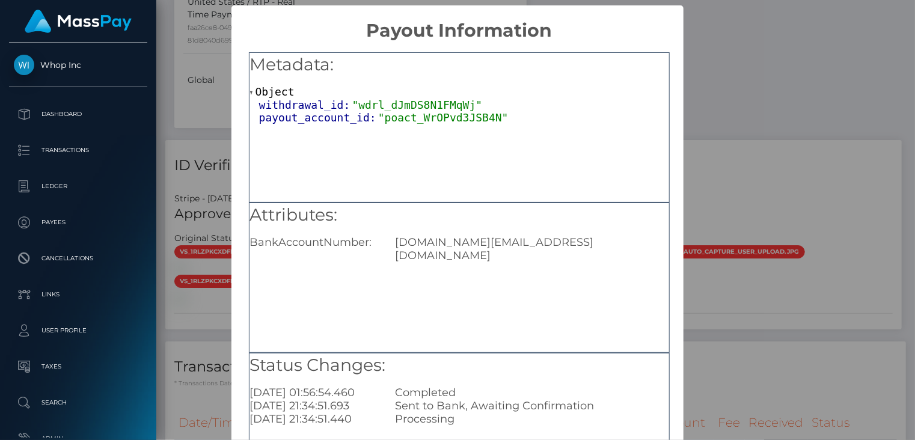
click at [781, 269] on div "× Payout Information Metadata: Object withdrawal_id: "wdrl_dJmDS8N1FMqWj" payou…" at bounding box center [457, 220] width 915 height 440
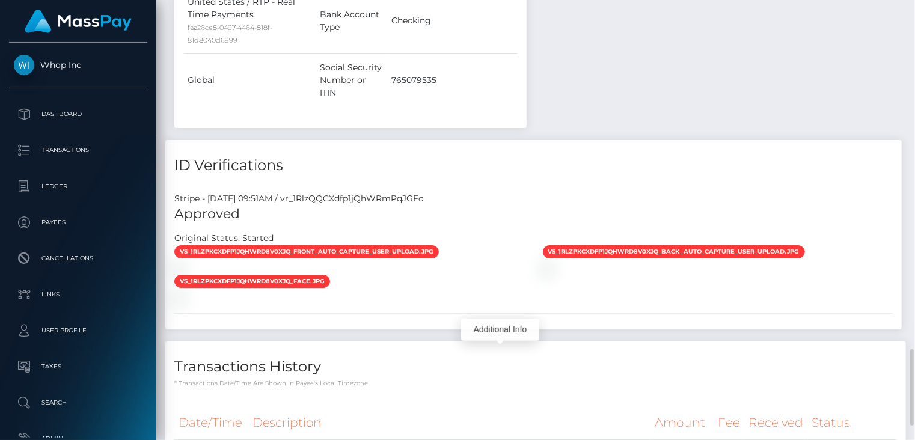
copy td "74702b1bd4954b05934738c31e4b9bc5"
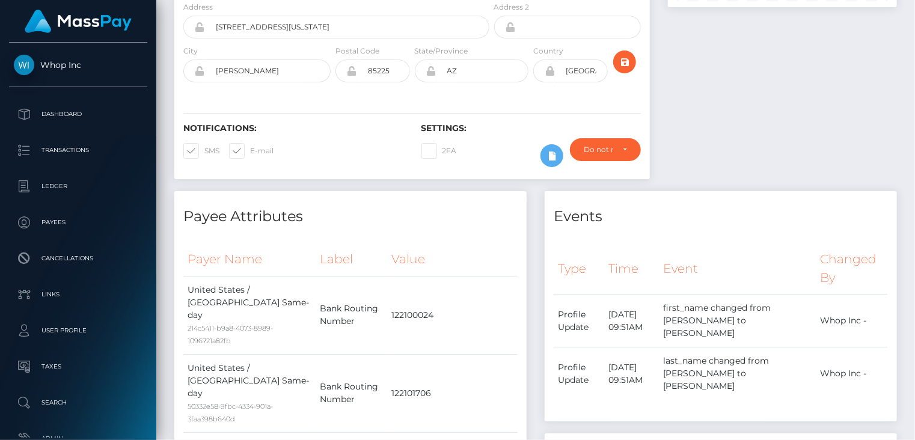
scroll to position [0, 0]
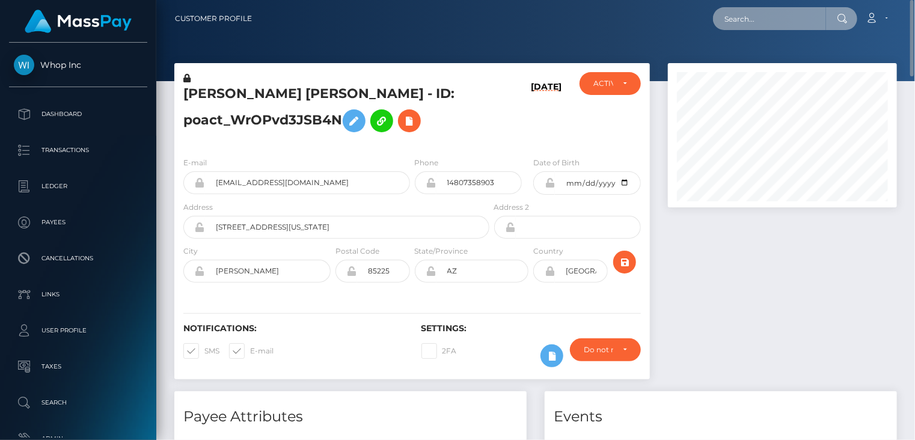
paste input "poact_pRsg0GKCsLFQ"
type input "poact_pRsg0GKCsLFQ"
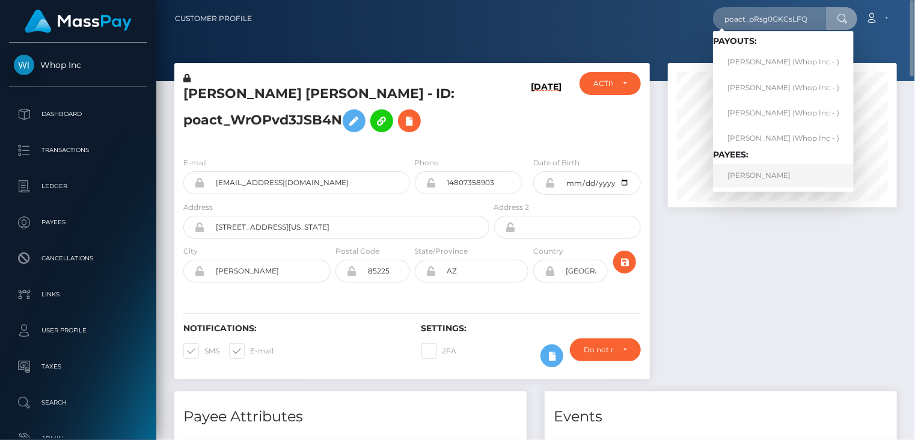
click at [804, 169] on link "ALEKSANDAR ANDEVSKI" at bounding box center [783, 175] width 141 height 22
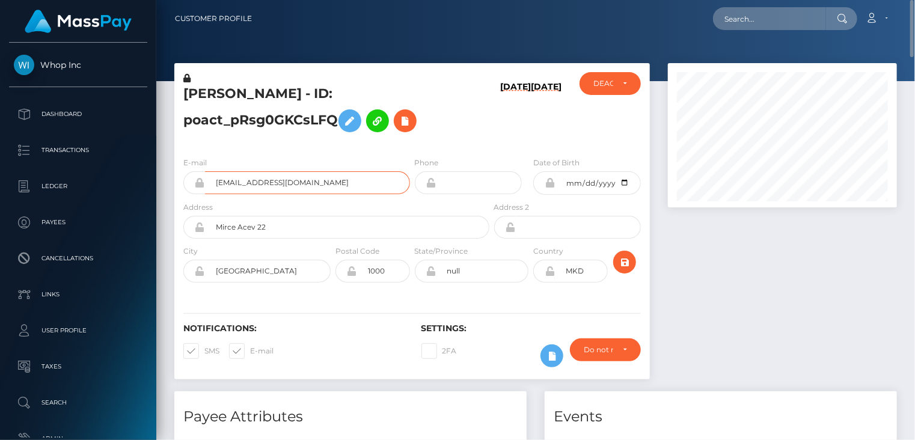
click at [266, 180] on input "betwizardt@gmail.com" at bounding box center [307, 182] width 205 height 23
click at [214, 96] on h5 "ALEKSANDAR ANDEVSKI - ID: poact_pRsg0GKCsLFQ" at bounding box center [333, 112] width 300 height 54
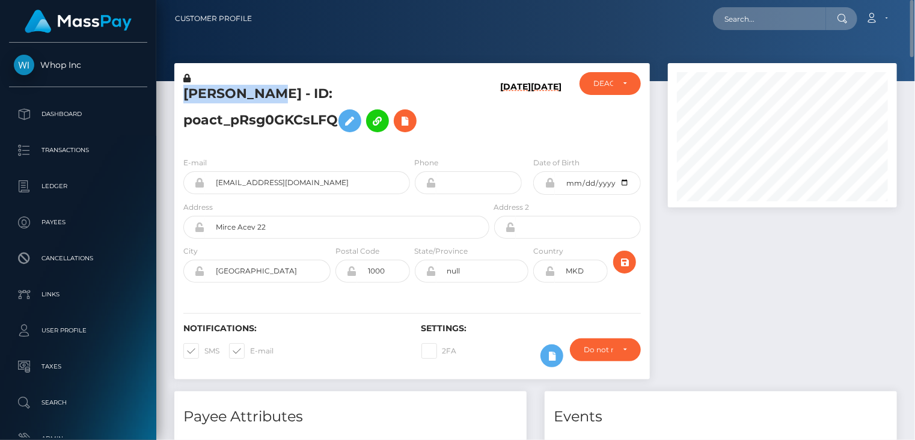
copy h5 "ALEKSANDAR"
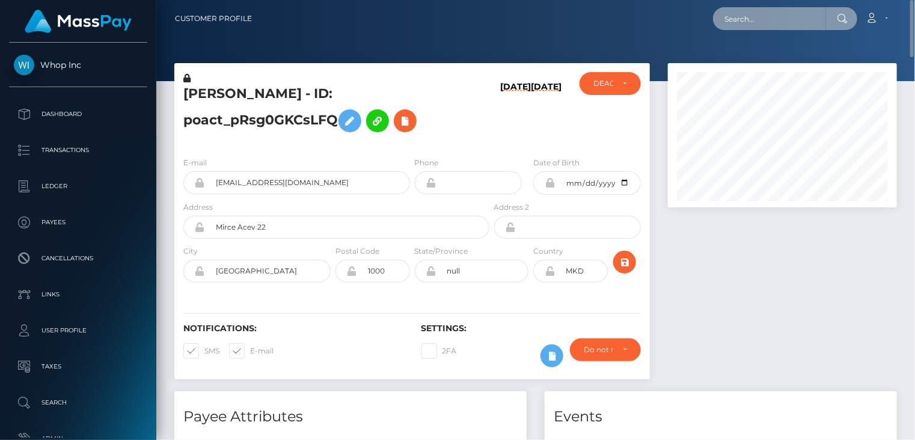
paste input "poact_nGJnme6agcKo"
type input "poact_nGJnme6agcKo"
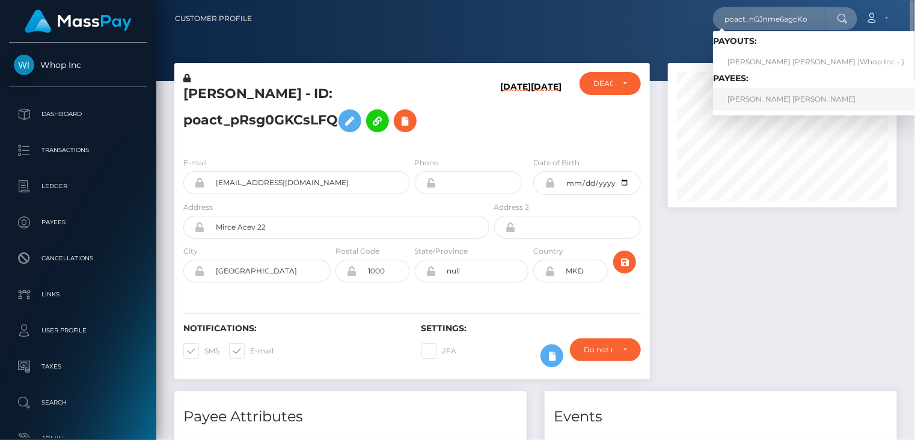
click at [792, 99] on link "WILLIAM DAVID HUGH BROOKS" at bounding box center [816, 99] width 206 height 22
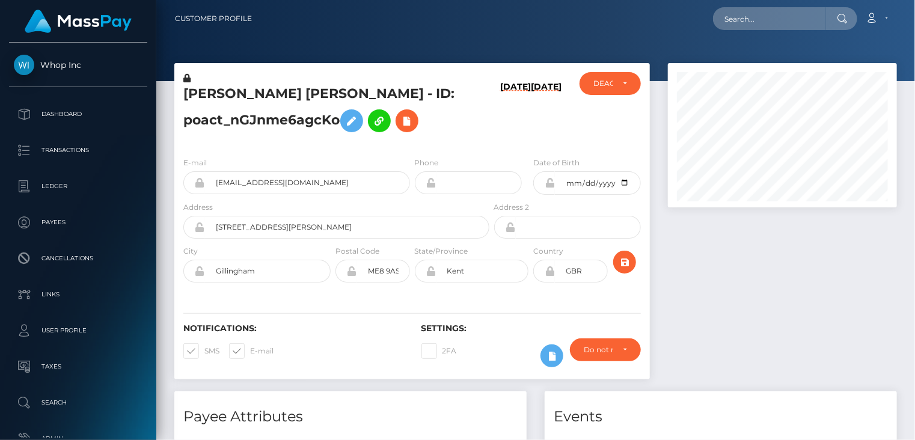
scroll to position [144, 229]
click at [297, 183] on input "[EMAIL_ADDRESS][DOMAIN_NAME]" at bounding box center [307, 182] width 205 height 23
click at [229, 88] on h5 "[PERSON_NAME] [PERSON_NAME] - ID: poact_nGJnme6agcKo" at bounding box center [333, 112] width 300 height 54
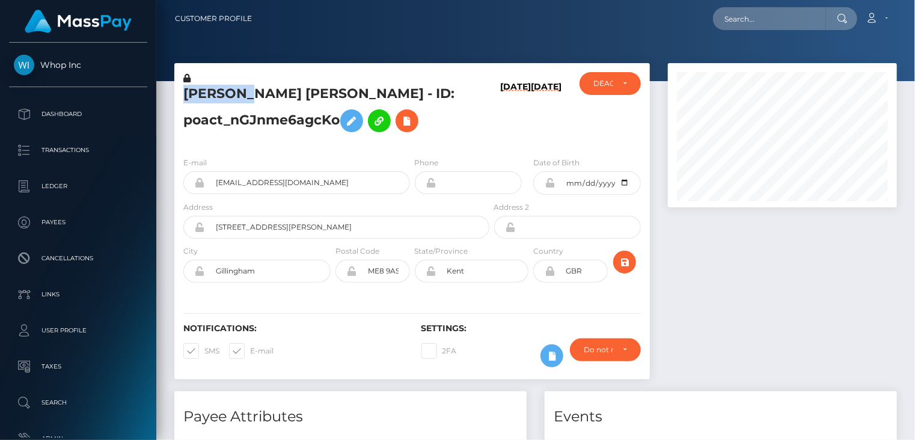
click at [229, 88] on h5 "[PERSON_NAME] [PERSON_NAME] - ID: poact_nGJnme6agcKo" at bounding box center [333, 112] width 300 height 54
copy h5 "[PERSON_NAME]"
paste input "poact_fzD52BAlRN3g"
type input "poact_fzD52BAlRN3g"
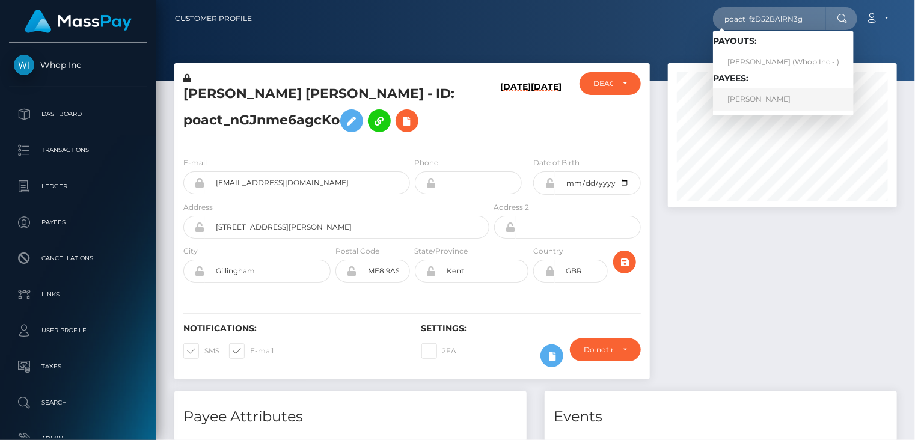
click at [764, 100] on link "[PERSON_NAME]" at bounding box center [783, 99] width 141 height 22
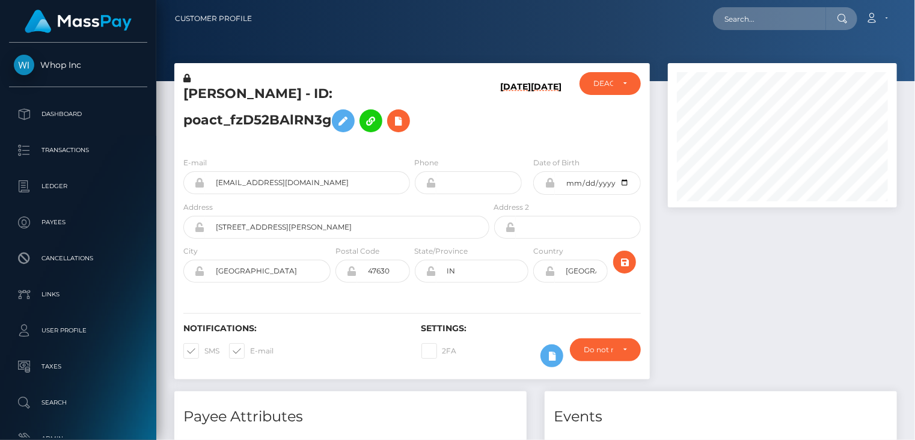
scroll to position [144, 229]
click at [204, 87] on h5 "[PERSON_NAME] - ID: poact_fzD52BAlRN3g" at bounding box center [333, 112] width 300 height 54
copy h5 "[PERSON_NAME]"
paste input "poact_EexsqpwH73b9"
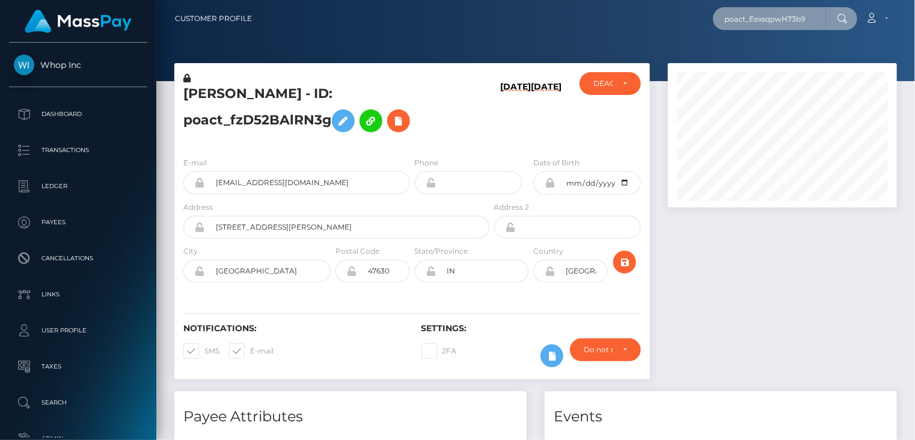
type input "poact_EexsqpwH73b9"
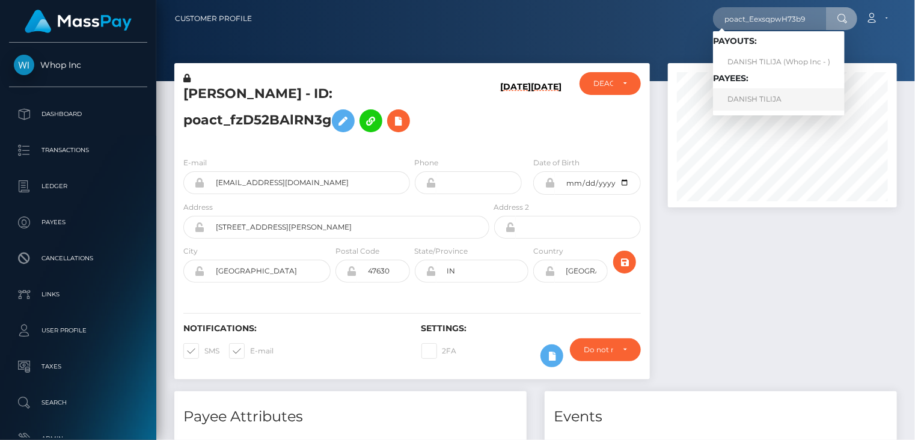
click at [772, 102] on link "DANISH TILIJA" at bounding box center [779, 99] width 132 height 22
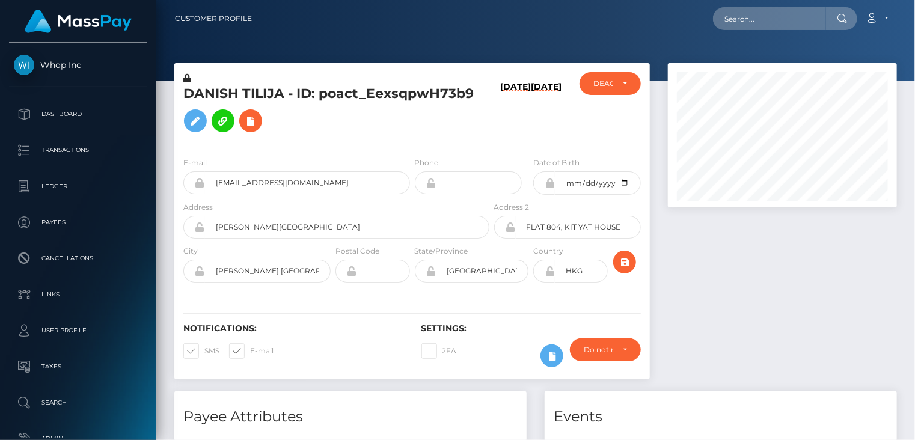
scroll to position [144, 229]
click at [295, 181] on input "danish2943612+bf2b8ec453@gmail.com" at bounding box center [307, 182] width 205 height 23
